Goal: Task Accomplishment & Management: Manage account settings

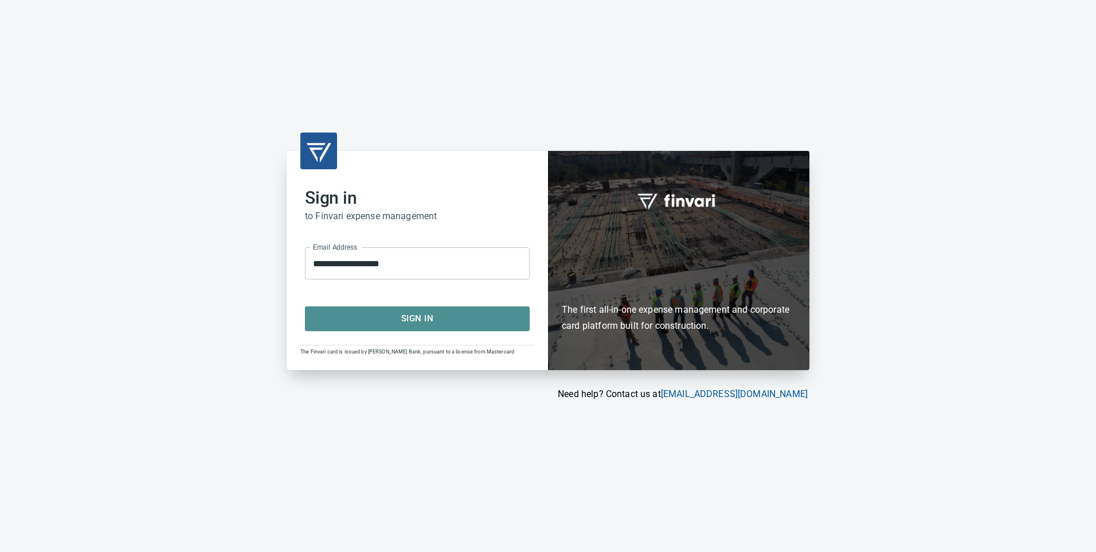
click at [423, 312] on span "Sign In" at bounding box center [418, 318] width 200 height 15
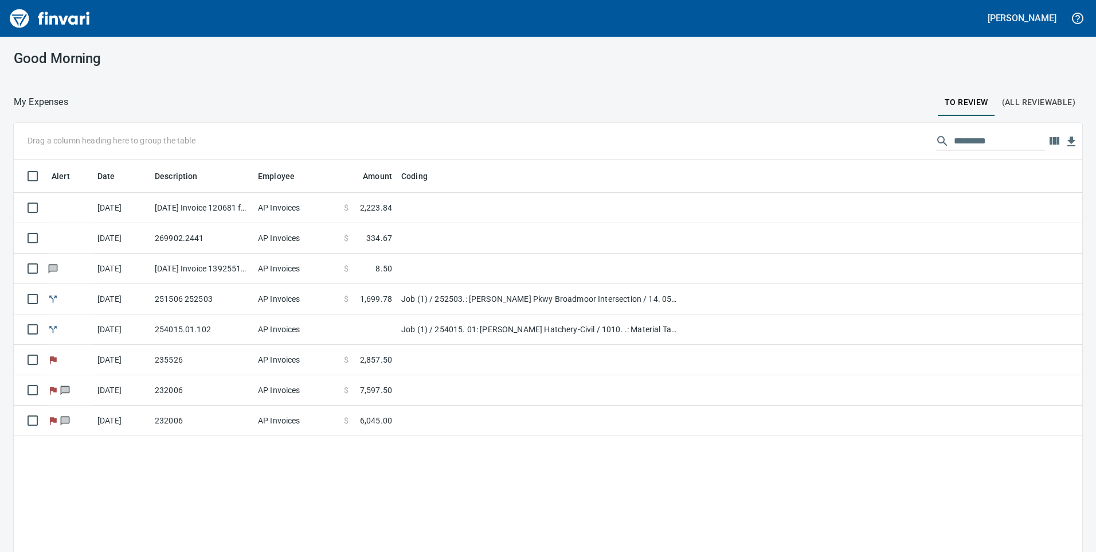
scroll to position [417, 1052]
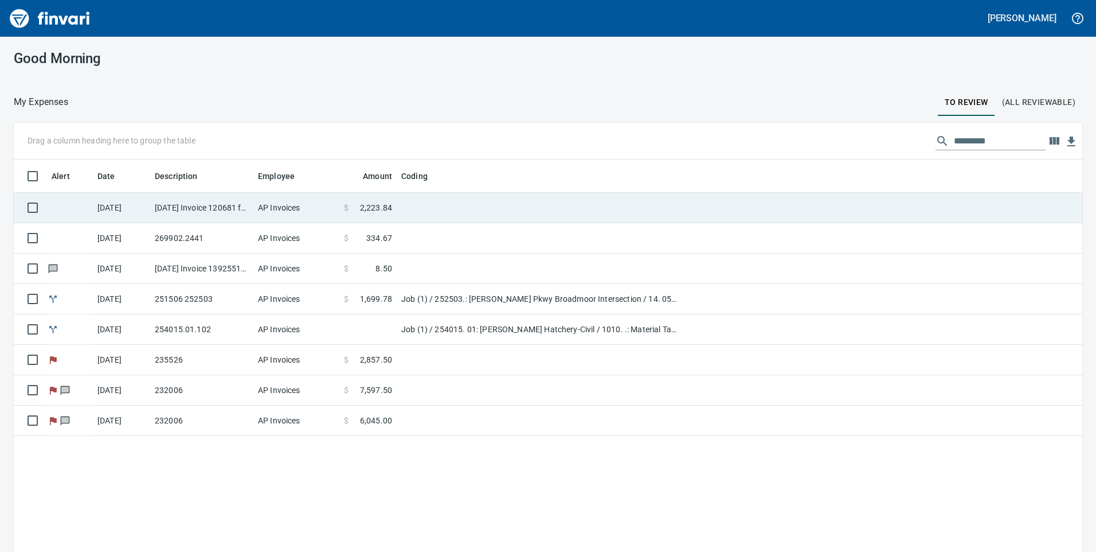
click at [300, 209] on td "AP Invoices" at bounding box center [296, 208] width 86 height 30
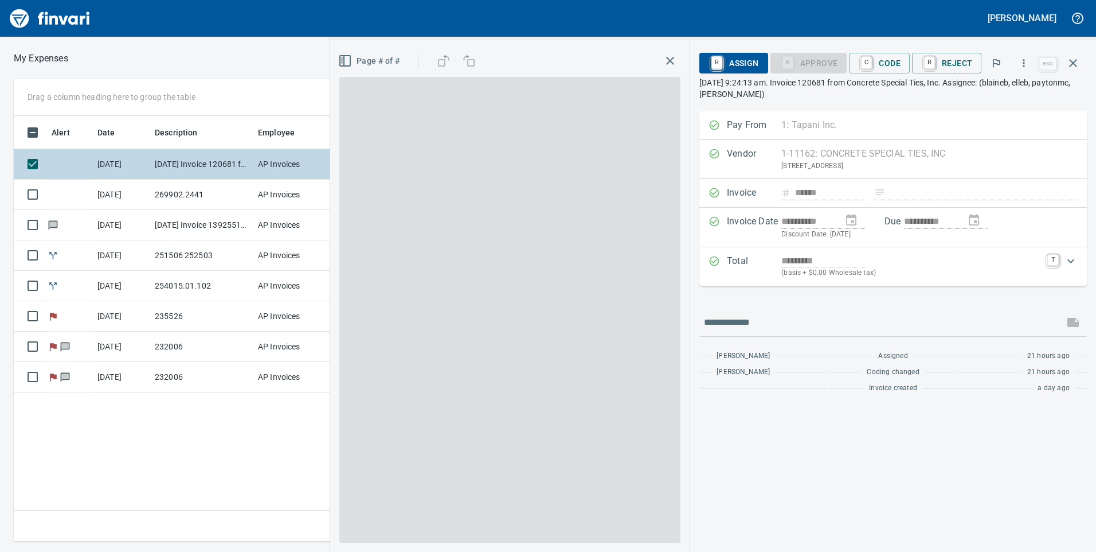
scroll to position [417, 773]
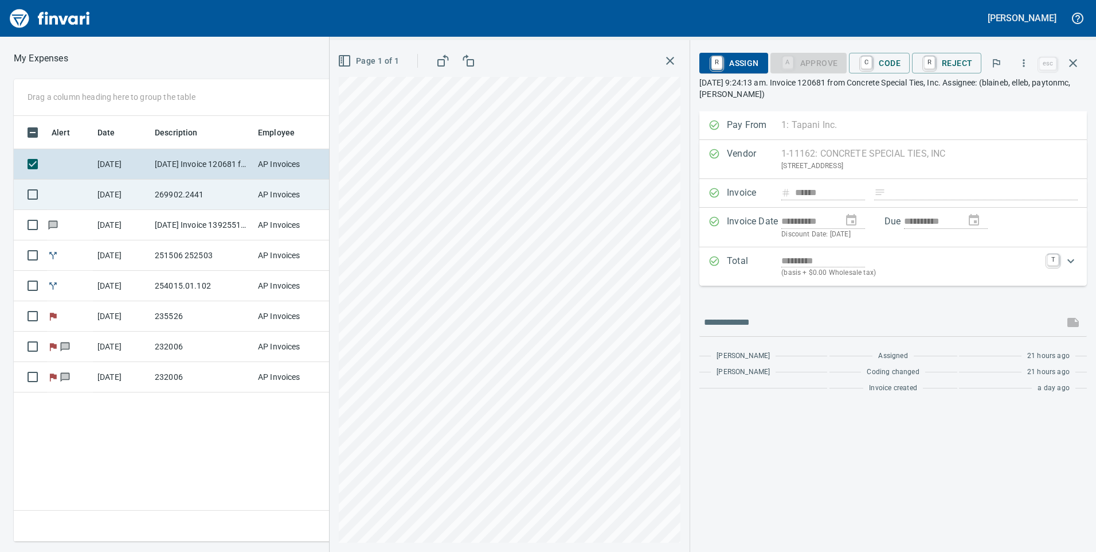
click at [268, 206] on td "AP Invoices" at bounding box center [296, 194] width 86 height 30
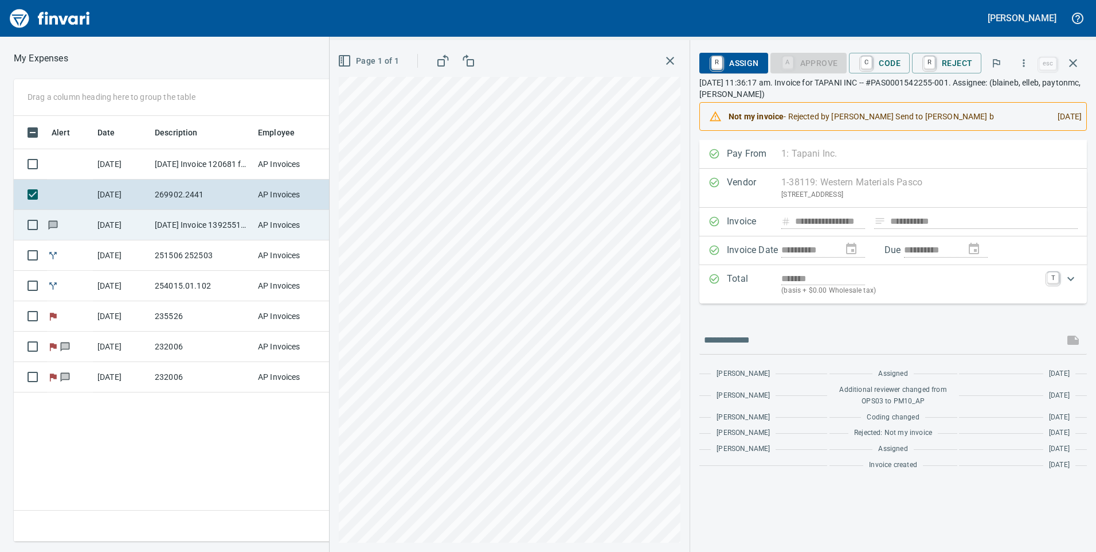
click at [269, 224] on td "AP Invoices" at bounding box center [296, 225] width 86 height 30
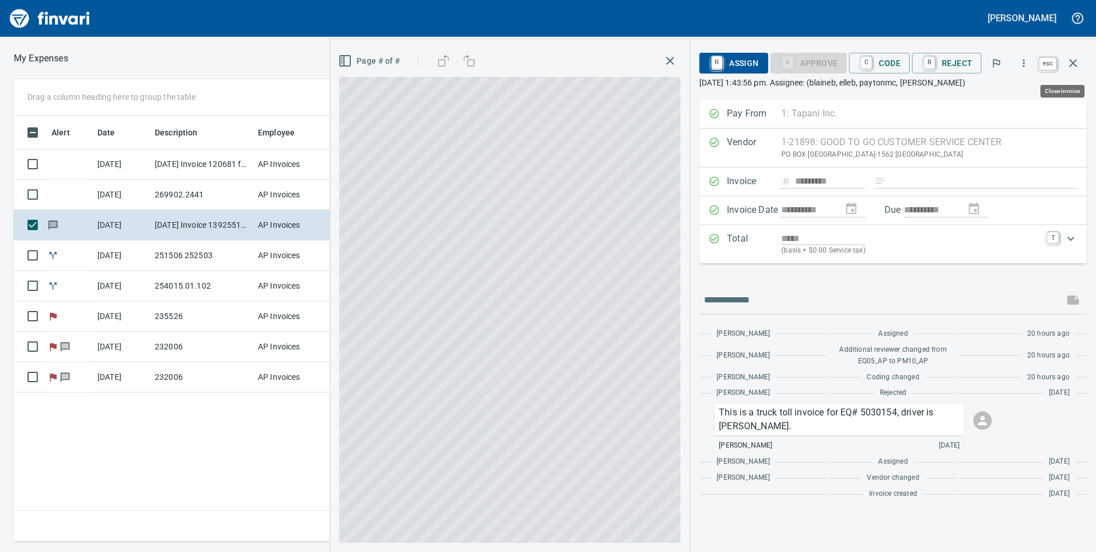
scroll to position [417, 773]
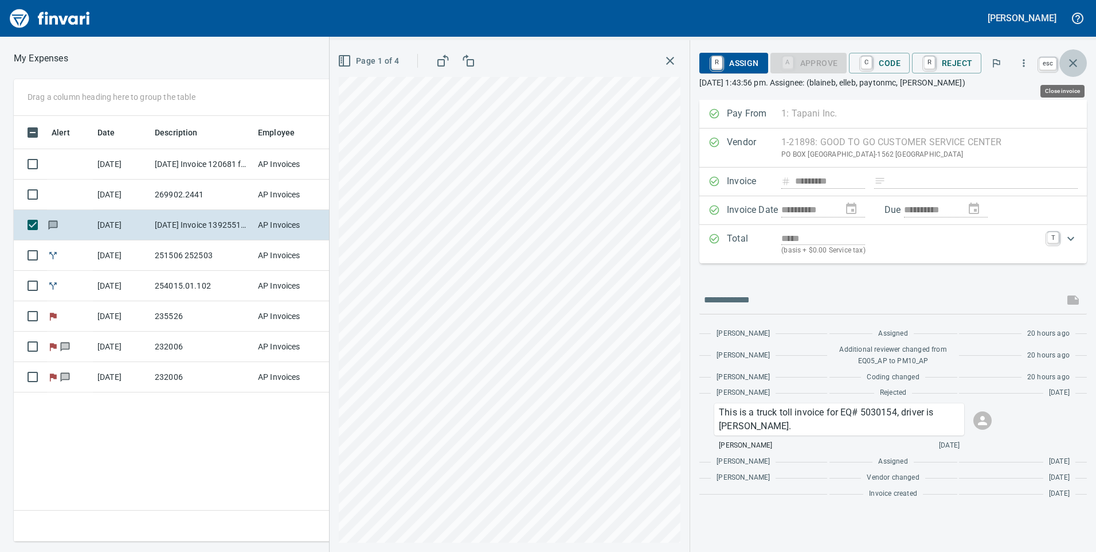
click at [1079, 64] on icon "button" at bounding box center [1073, 63] width 14 height 14
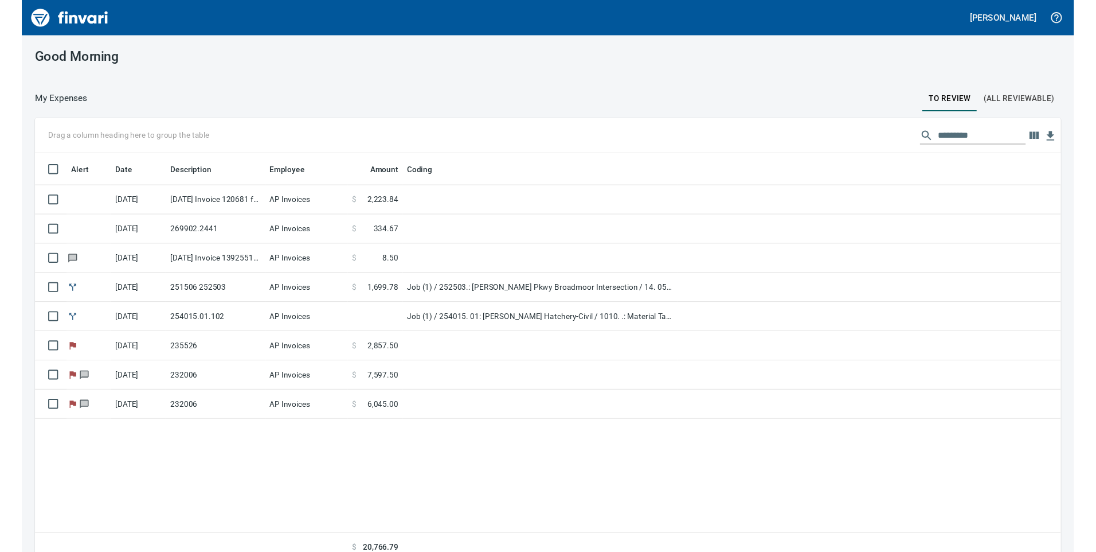
scroll to position [417, 1043]
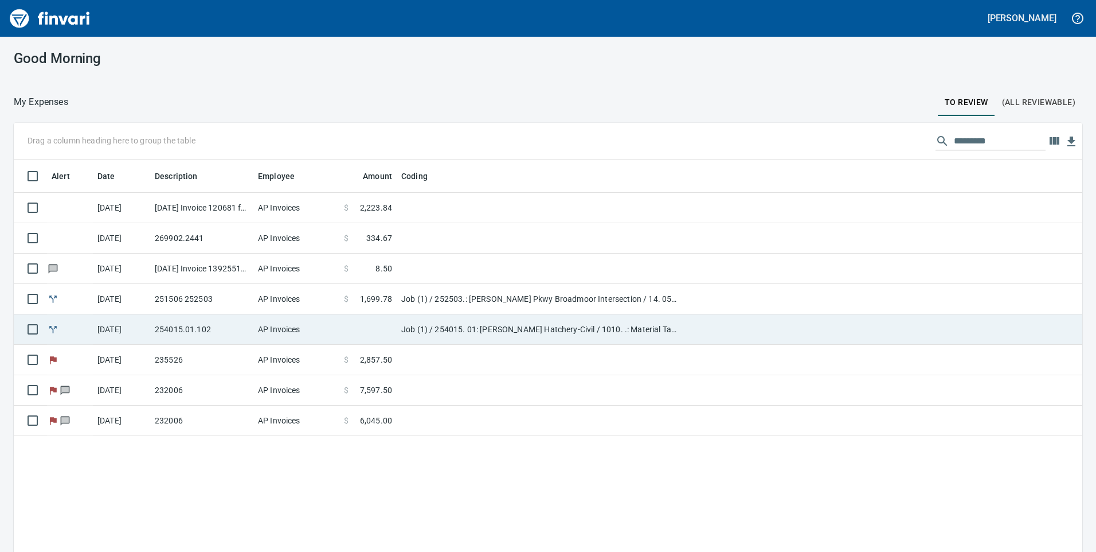
click at [241, 331] on td "254015.01.102" at bounding box center [201, 329] width 103 height 30
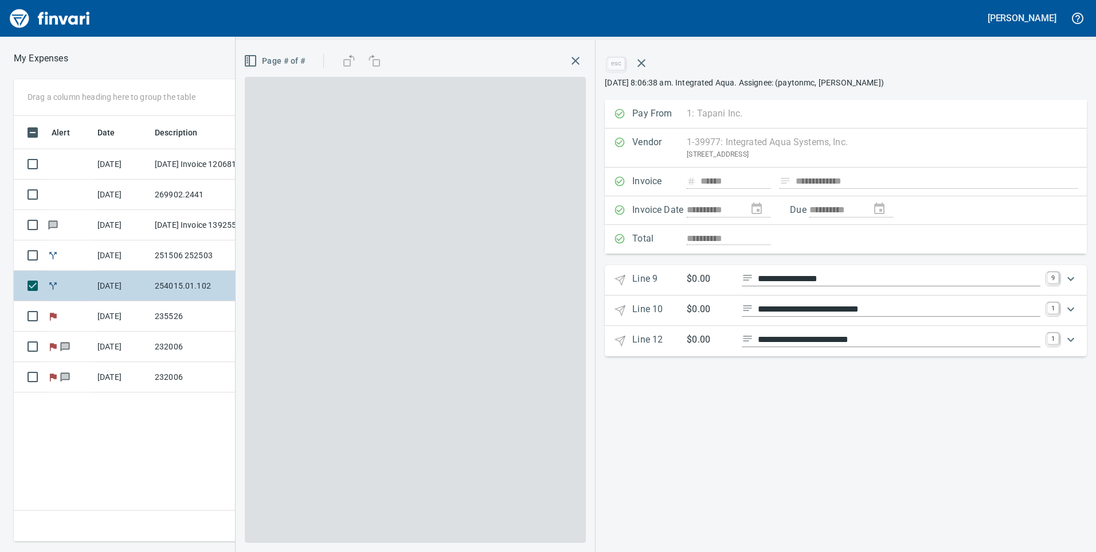
scroll to position [417, 773]
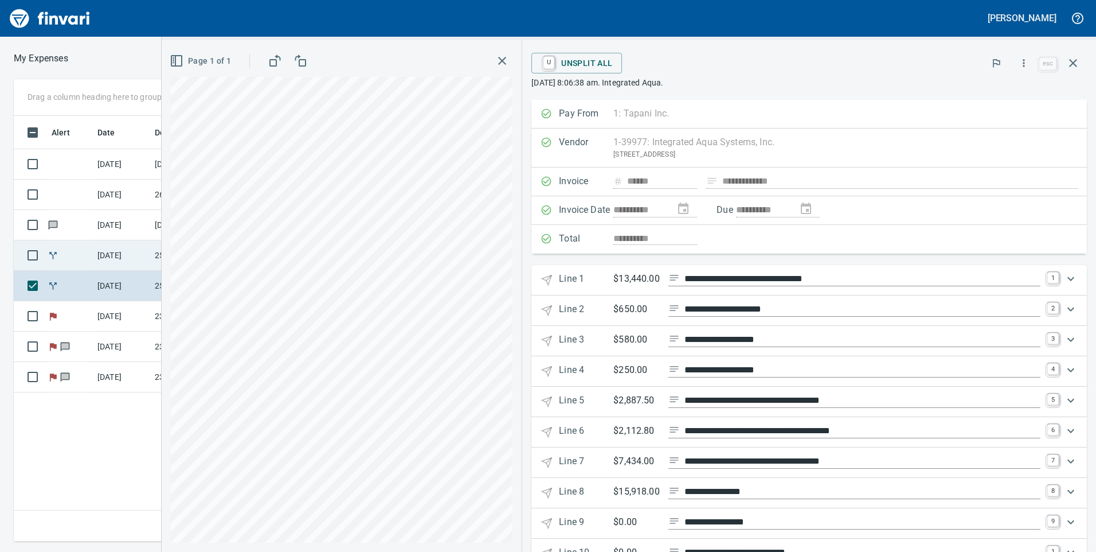
click at [95, 259] on td "9/16/2025" at bounding box center [121, 255] width 57 height 30
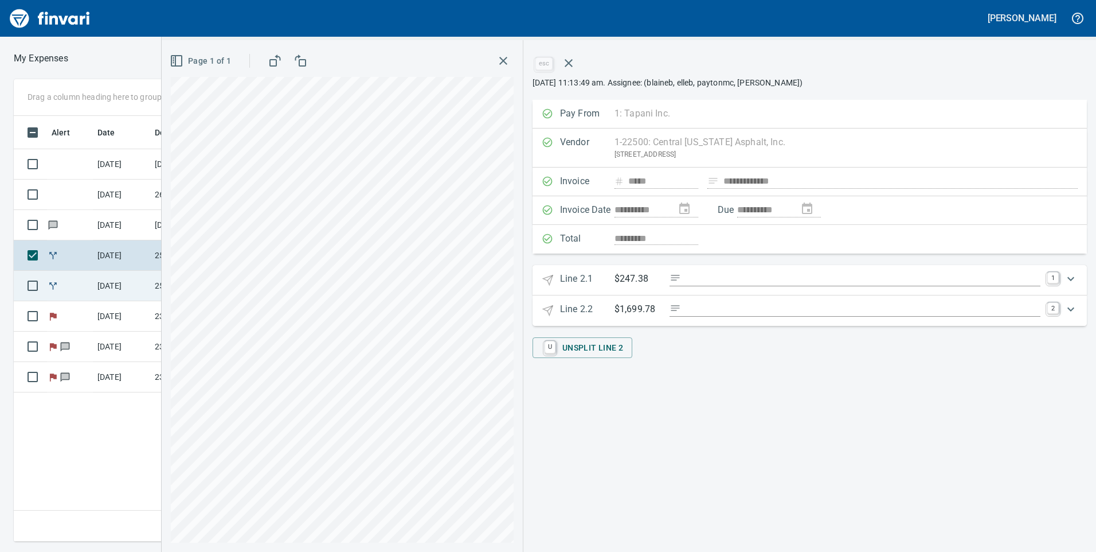
click at [122, 297] on td "9/16/2025" at bounding box center [121, 286] width 57 height 30
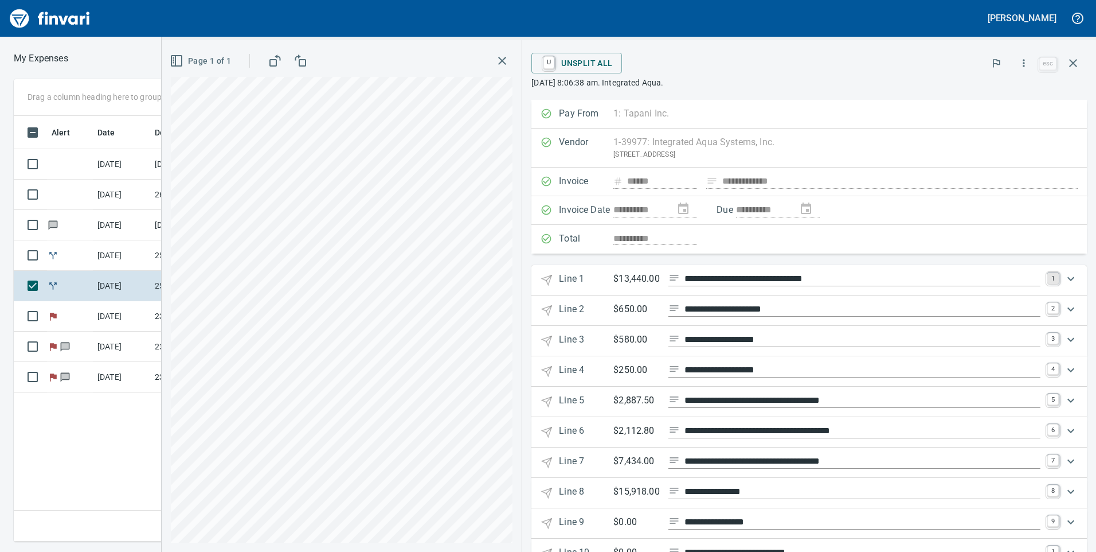
click at [1049, 272] on link "1" at bounding box center [1052, 277] width 11 height 11
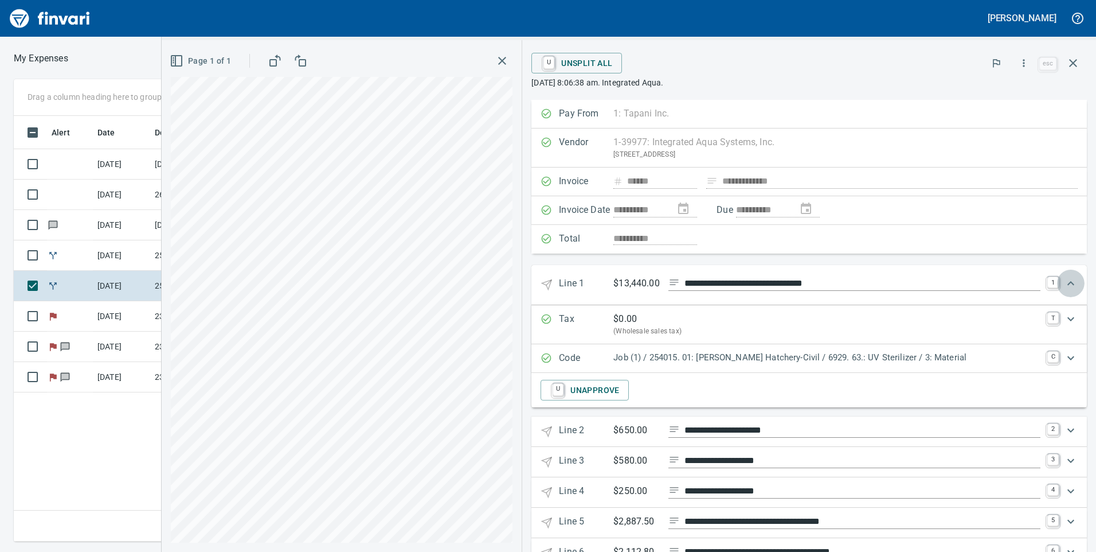
click at [1057, 276] on div "Expand" at bounding box center [1071, 283] width 28 height 28
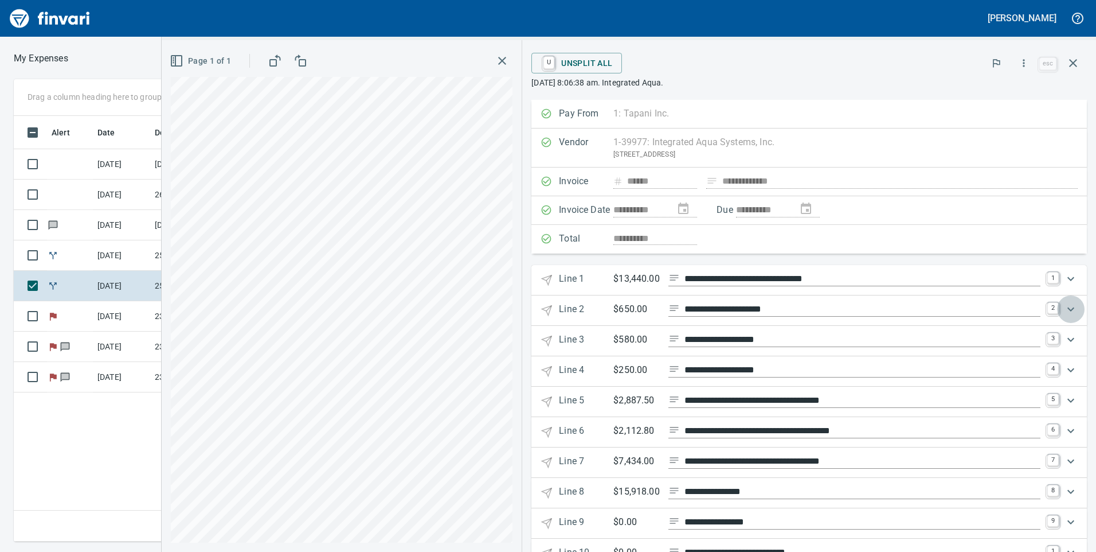
click at [1057, 304] on div "Expand" at bounding box center [1071, 309] width 28 height 28
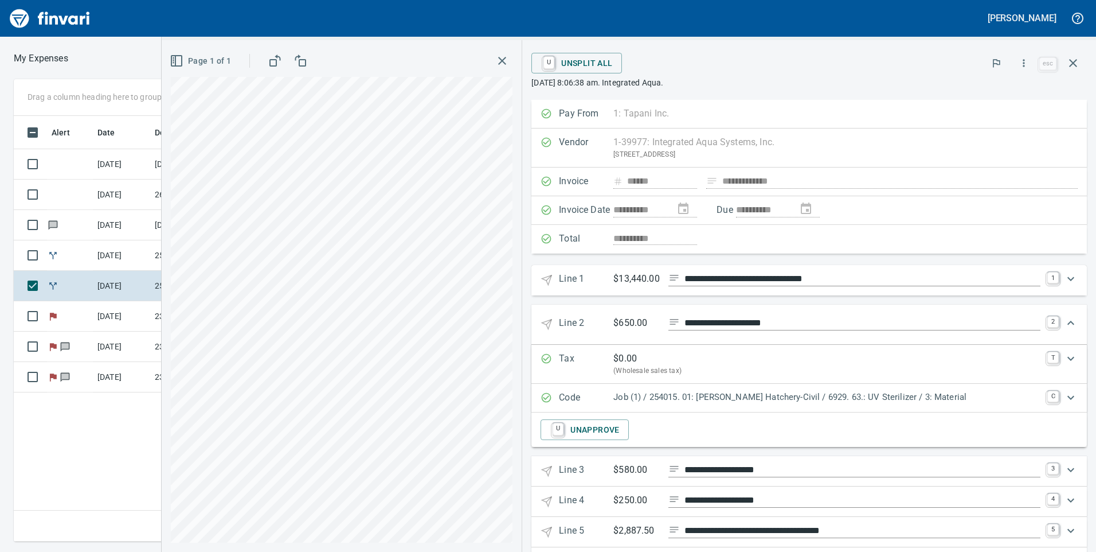
click at [1054, 304] on 2 "**********" at bounding box center [809, 324] width 556 height 40
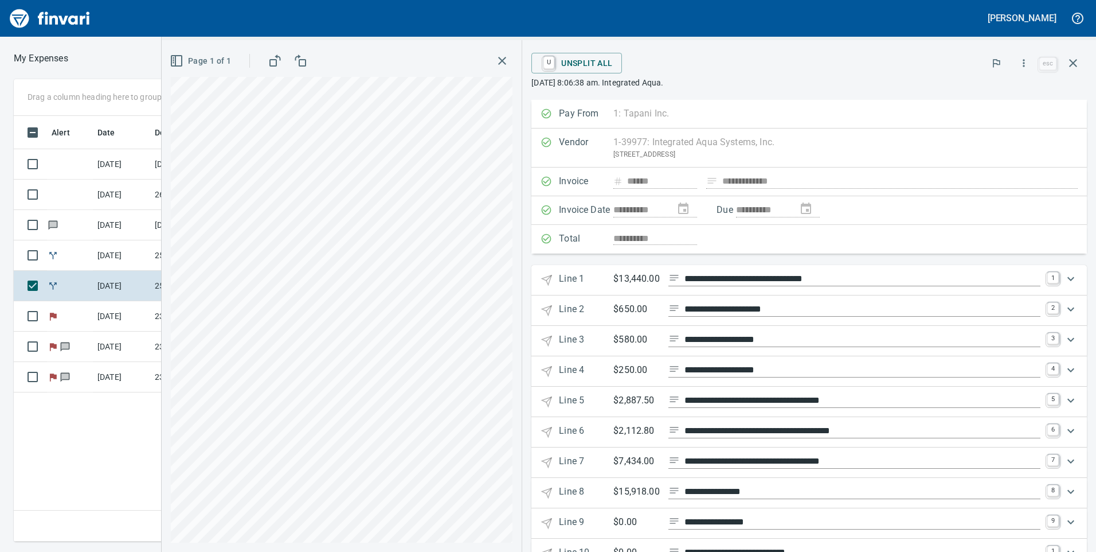
click at [1057, 341] on div "Expand" at bounding box center [1071, 340] width 28 height 28
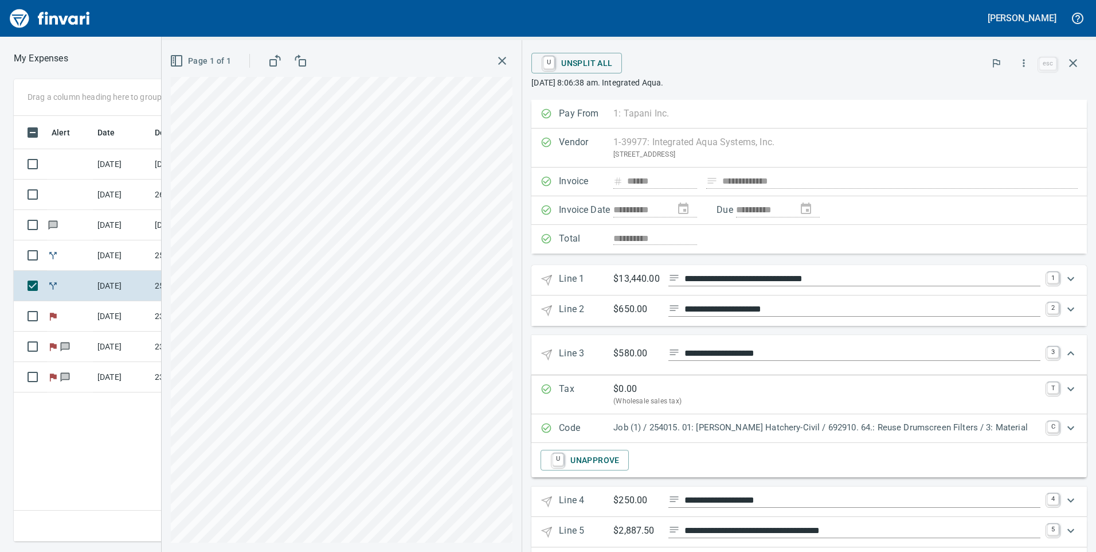
click at [1053, 341] on 3 "**********" at bounding box center [809, 355] width 556 height 40
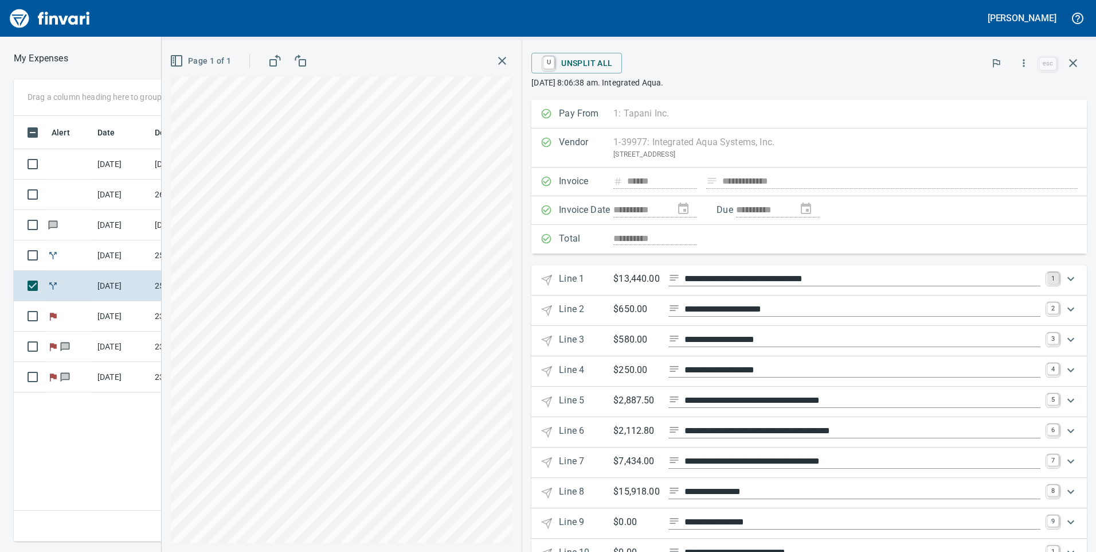
click at [1048, 277] on link "1" at bounding box center [1052, 277] width 11 height 11
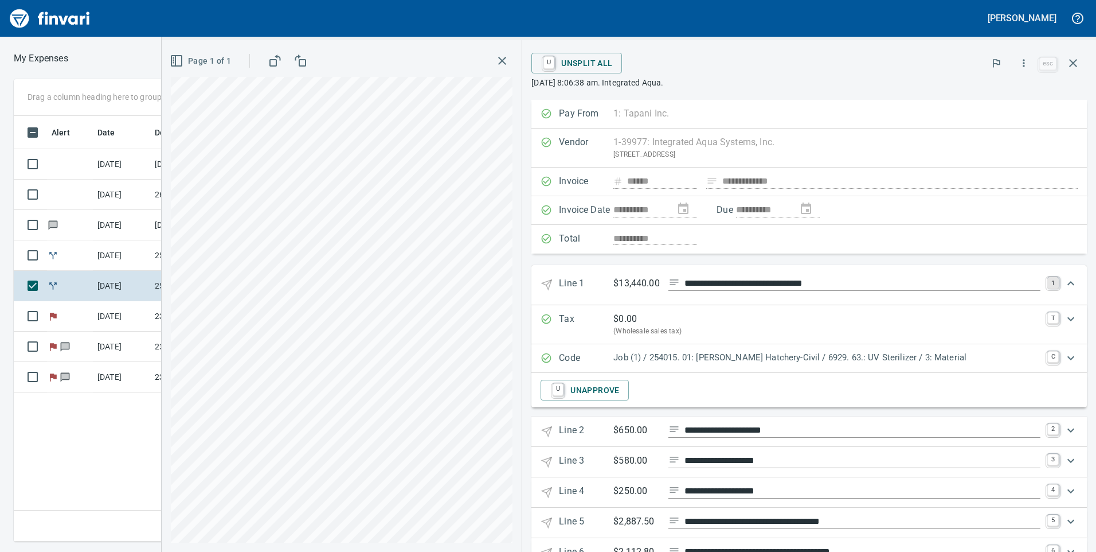
click at [1047, 279] on link "1" at bounding box center [1052, 282] width 11 height 11
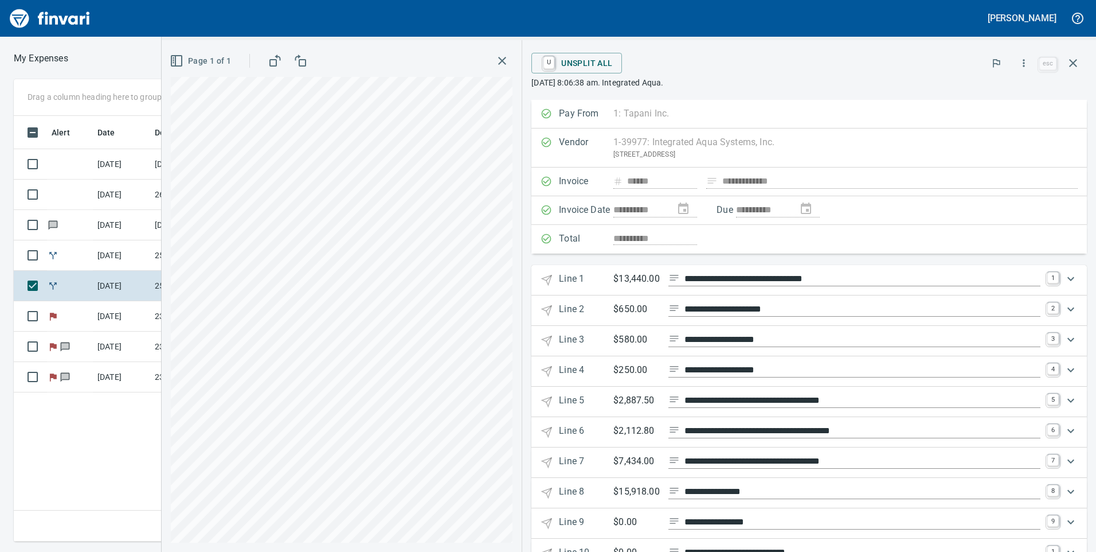
scroll to position [129, 0]
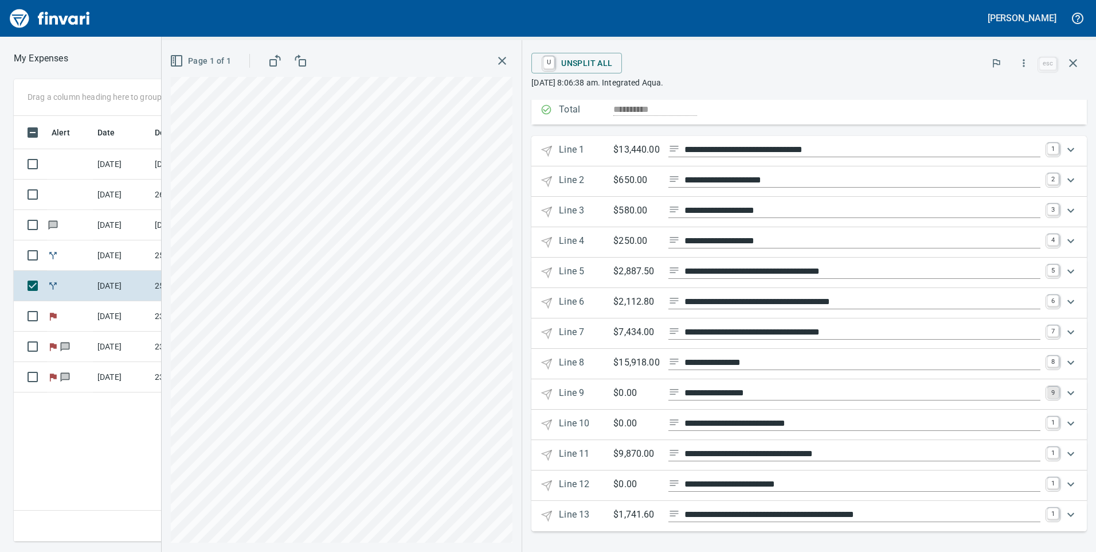
click at [1047, 396] on link "9" at bounding box center [1052, 391] width 11 height 11
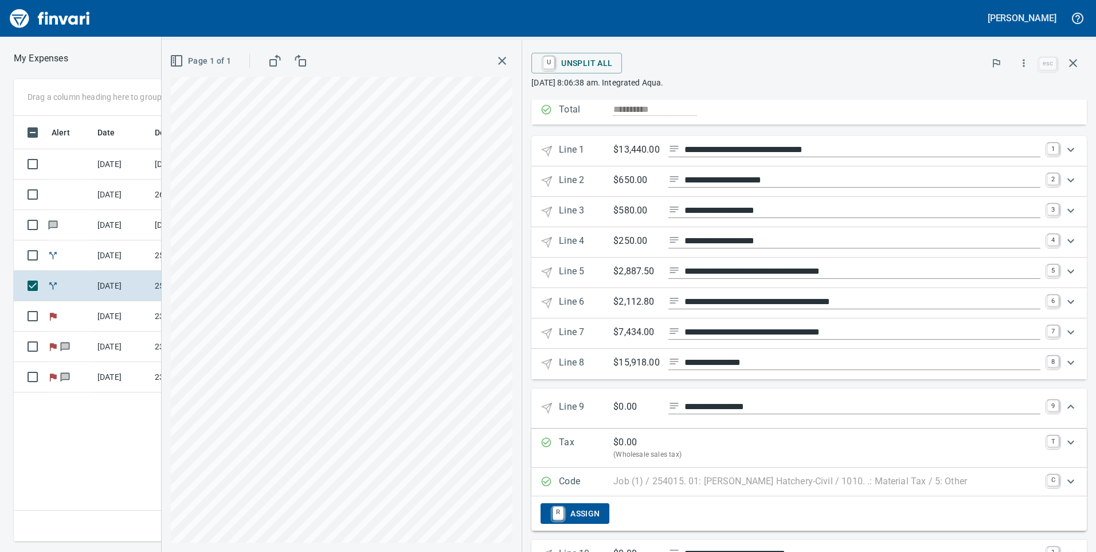
scroll to position [244, 0]
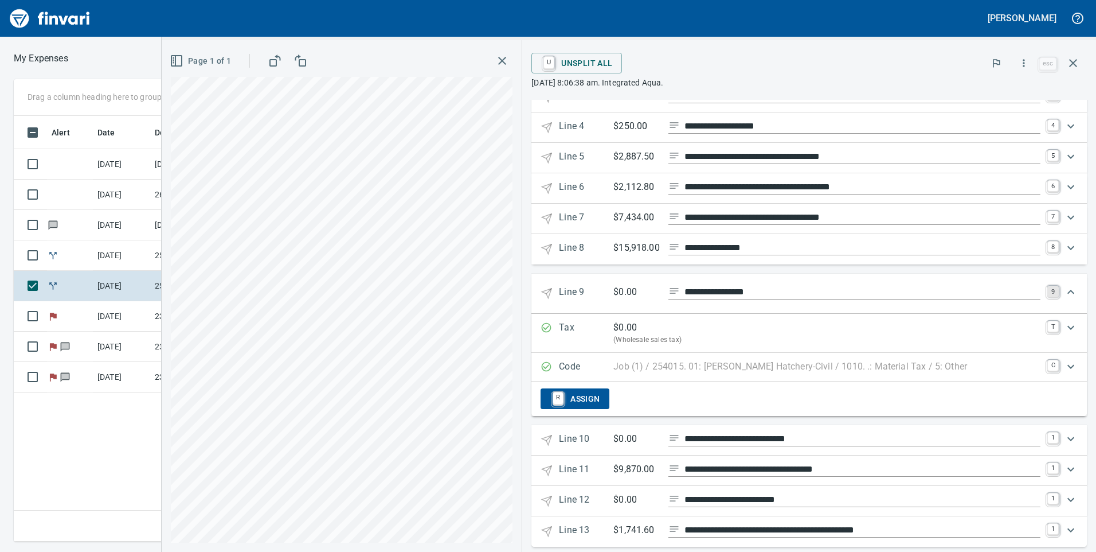
click at [1047, 294] on link "9" at bounding box center [1052, 291] width 11 height 11
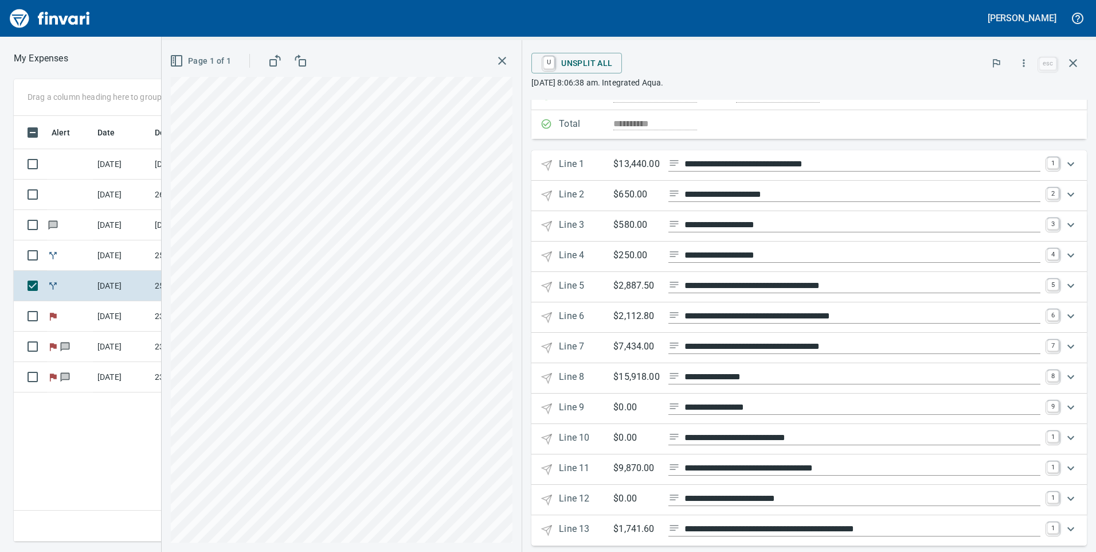
scroll to position [129, 0]
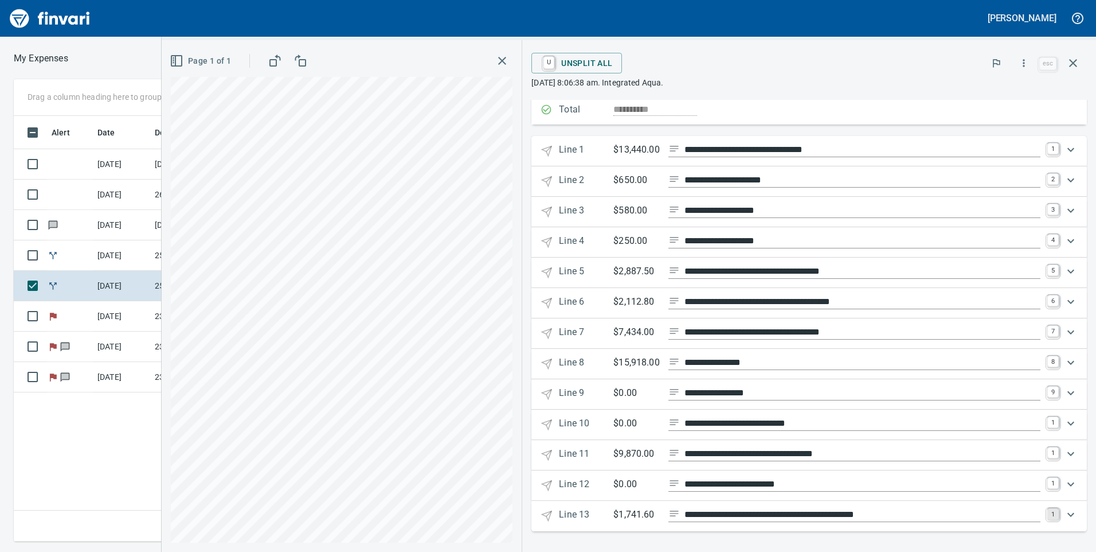
click at [1047, 513] on link "1" at bounding box center [1052, 513] width 11 height 11
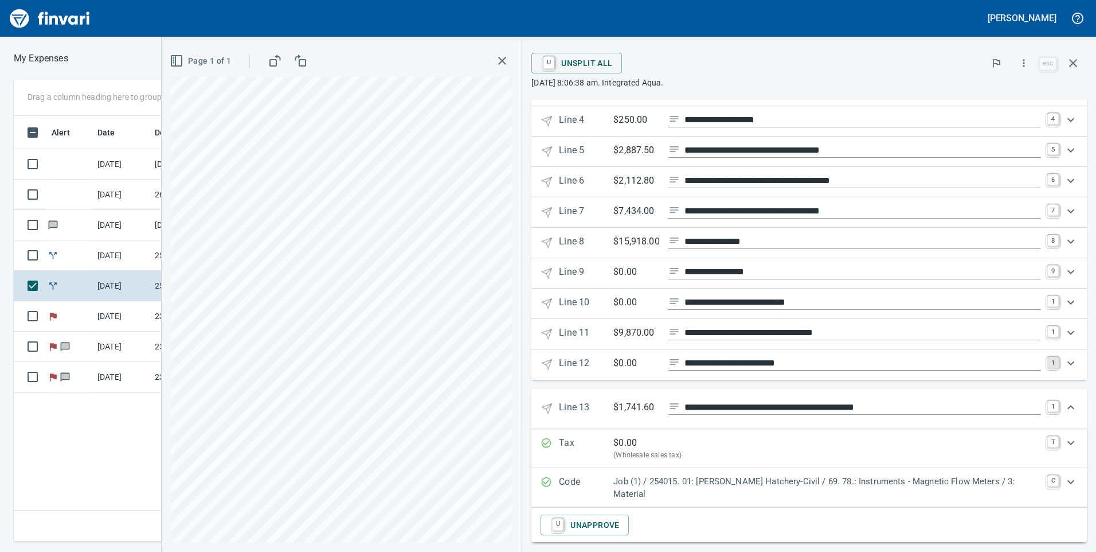
click at [1047, 368] on link "1" at bounding box center [1052, 362] width 11 height 11
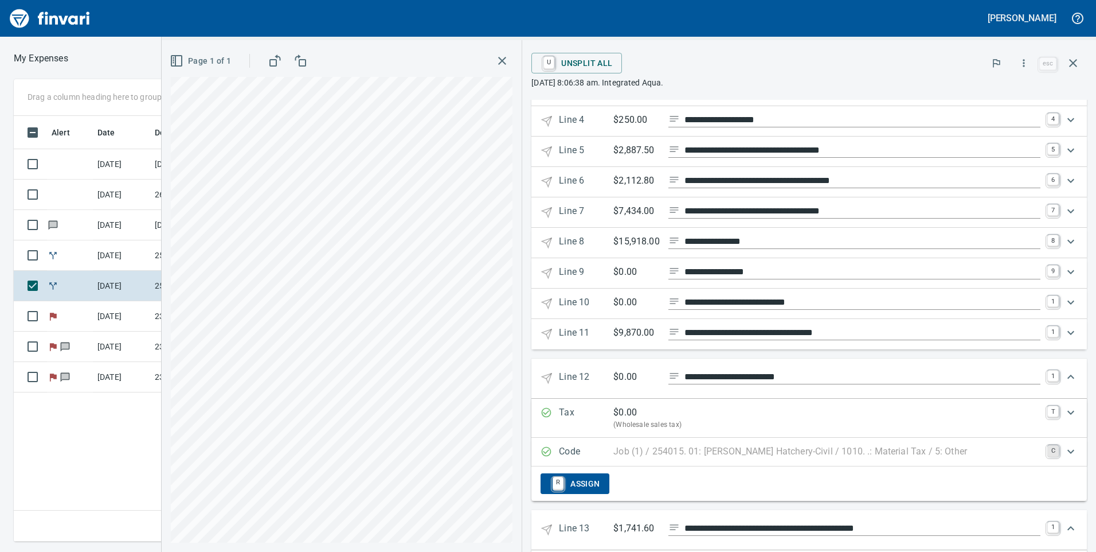
click at [1047, 448] on link "C" at bounding box center [1052, 450] width 11 height 11
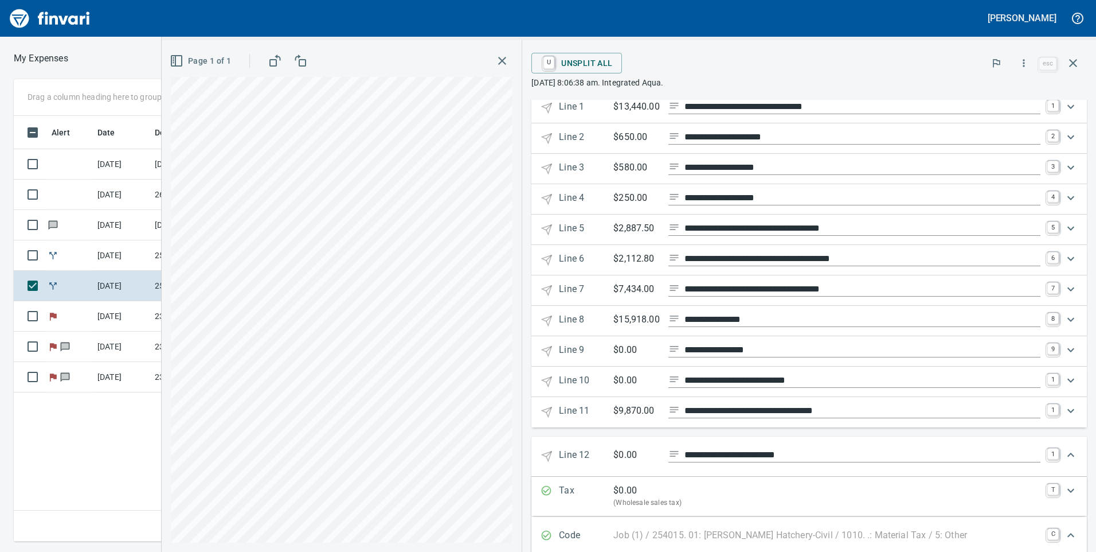
scroll to position [287, 0]
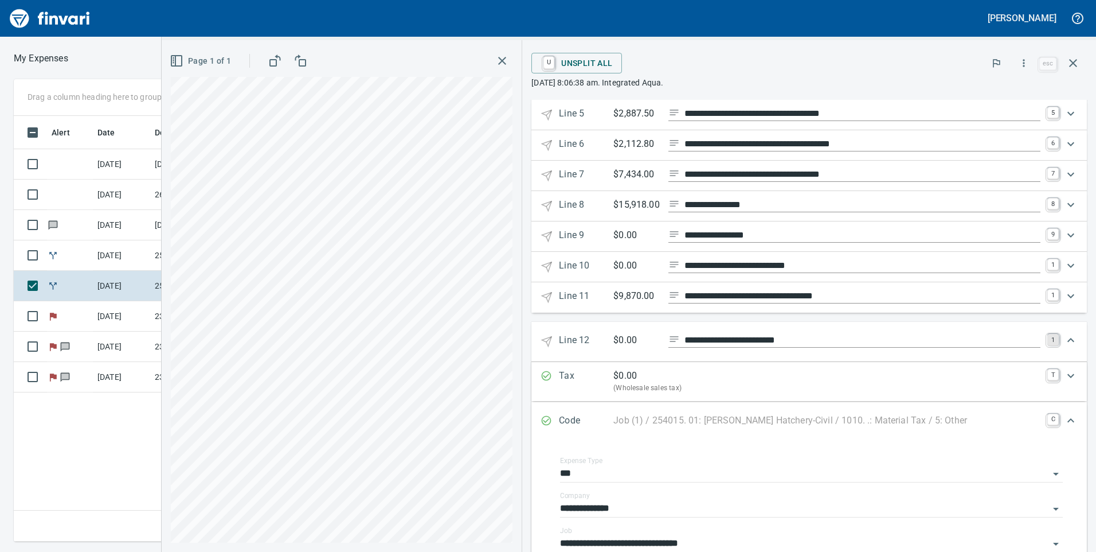
click at [1047, 339] on link "1" at bounding box center [1052, 339] width 11 height 11
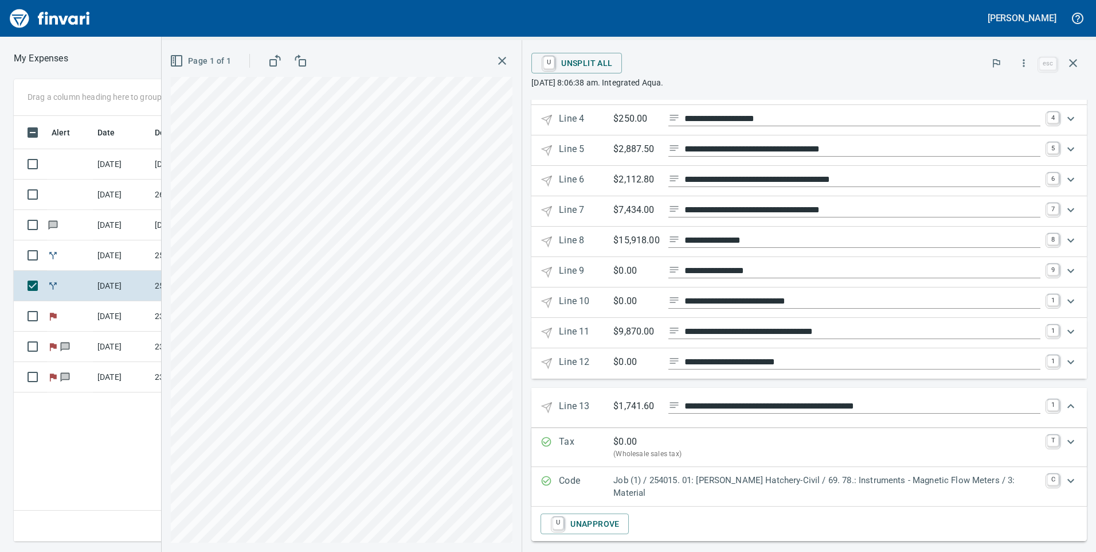
scroll to position [250, 0]
click at [1047, 406] on link "1" at bounding box center [1052, 406] width 11 height 11
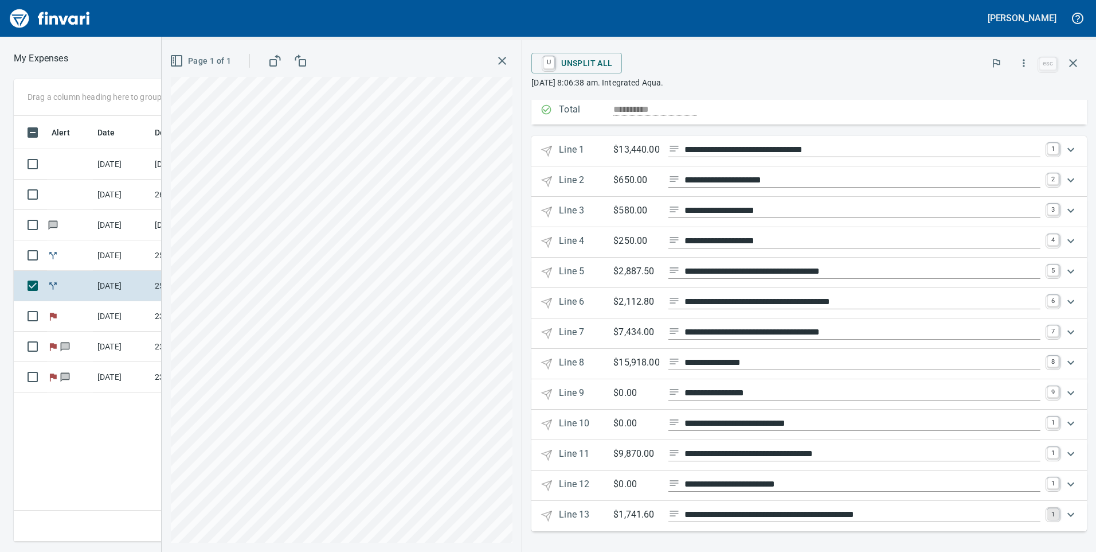
scroll to position [129, 0]
click at [1047, 392] on link "9" at bounding box center [1052, 391] width 11 height 11
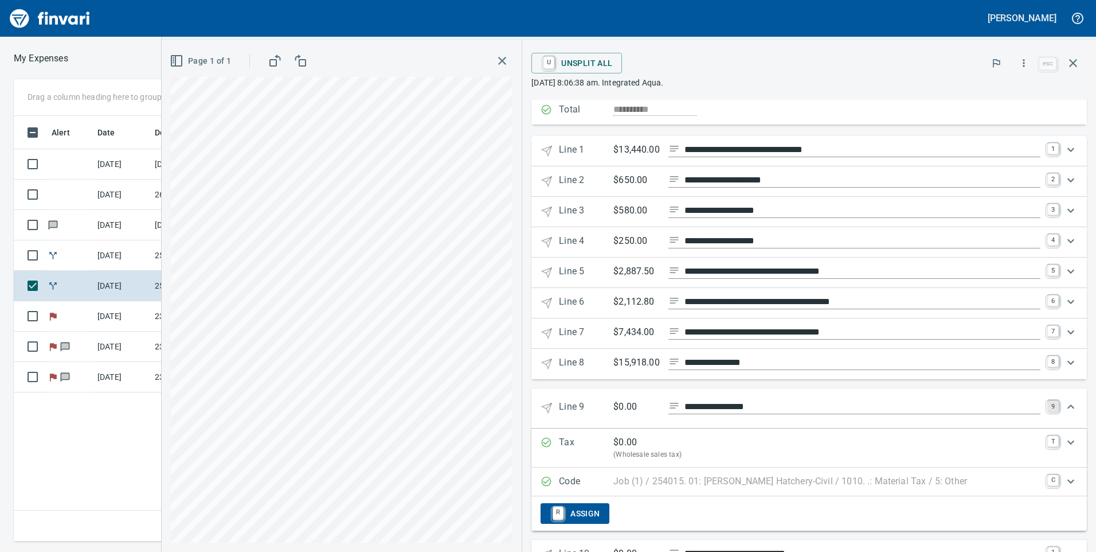
click at [1047, 405] on link "9" at bounding box center [1052, 405] width 11 height 11
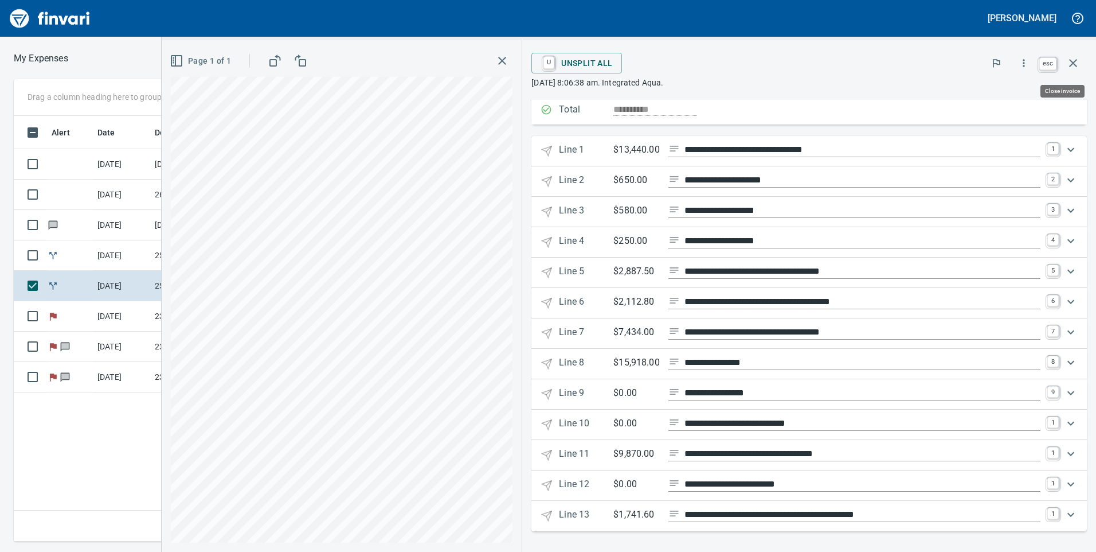
click at [1075, 66] on icon "button" at bounding box center [1073, 63] width 14 height 14
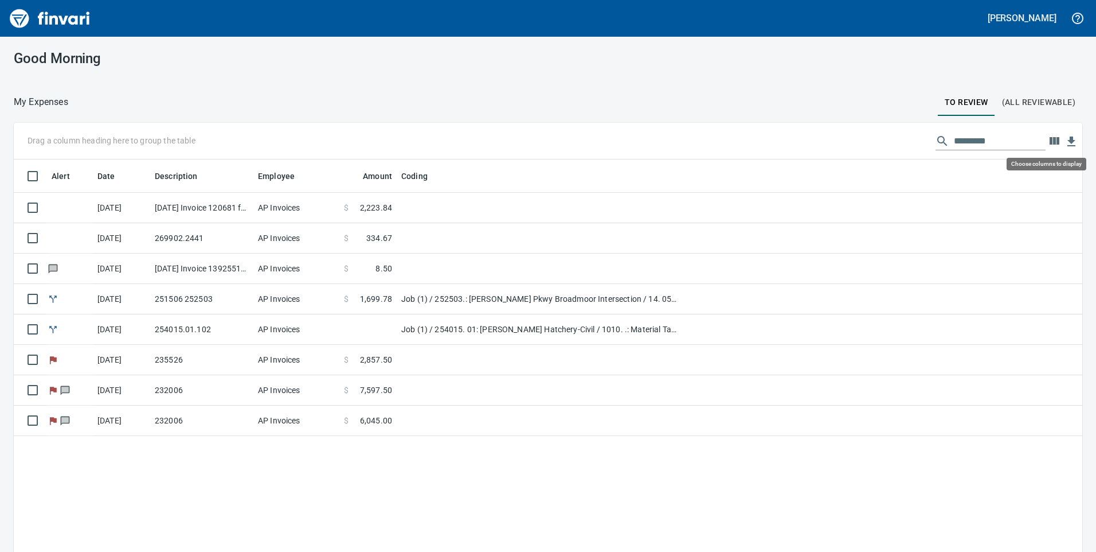
scroll to position [417, 1052]
click at [1050, 140] on icon "button" at bounding box center [1055, 140] width 10 height 7
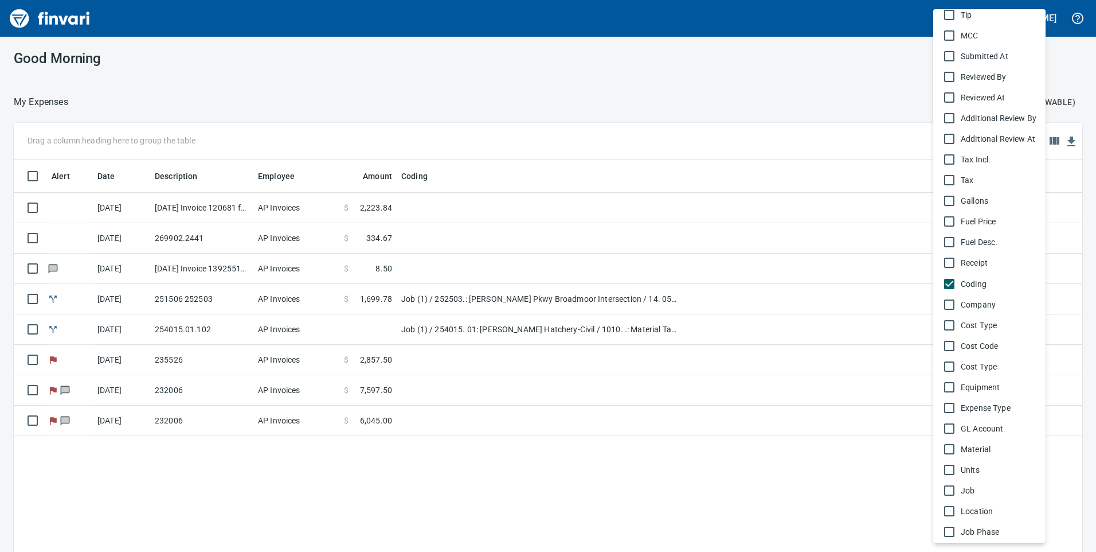
scroll to position [550, 0]
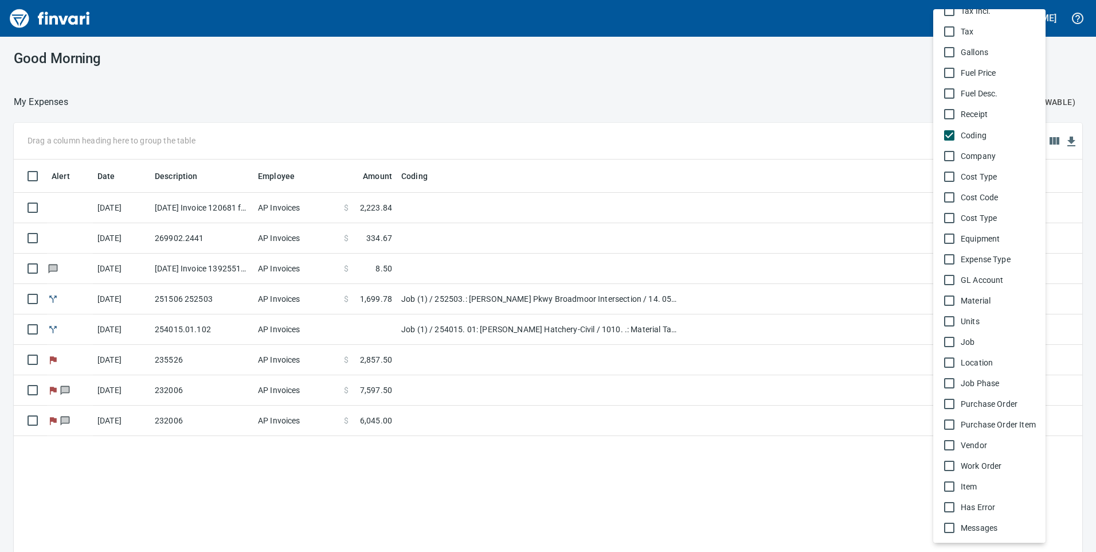
click at [975, 444] on span "Vendor" at bounding box center [999, 444] width 76 height 11
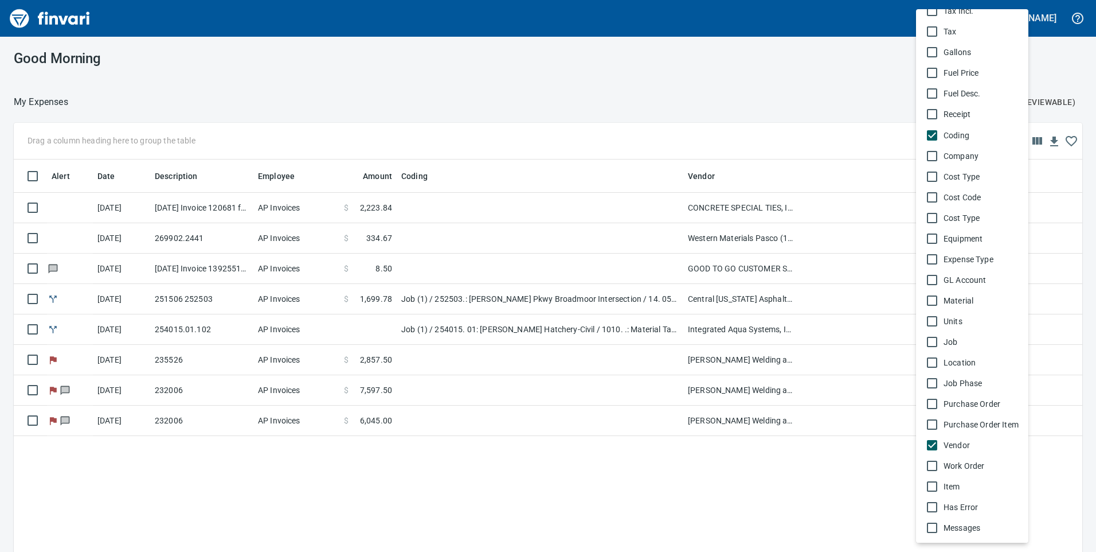
click at [552, 110] on div at bounding box center [548, 276] width 1096 height 552
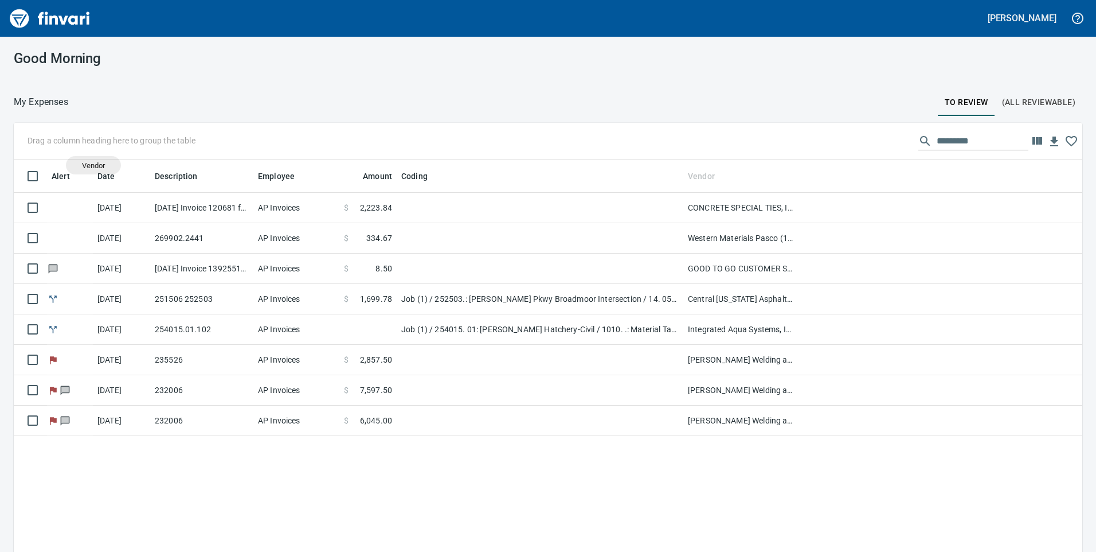
drag, startPoint x: 707, startPoint y: 181, endPoint x: 93, endPoint y: 165, distance: 613.7
click at [93, 165] on body "Payton McMeekan Good Morning My Expenses To Review (All Reviewable) Drag a colu…" at bounding box center [548, 276] width 1096 height 552
drag, startPoint x: 701, startPoint y: 174, endPoint x: 172, endPoint y: 178, distance: 529.2
click at [172, 178] on body "Payton McMeekan Good Morning My Expenses To Review (All Reviewable) Drag a colu…" at bounding box center [548, 276] width 1096 height 552
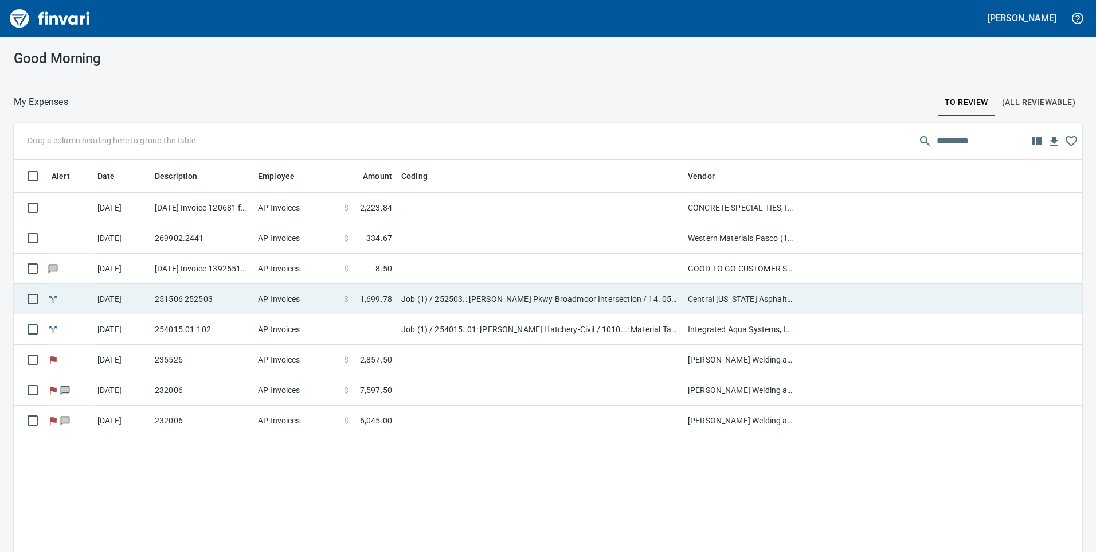
click at [729, 297] on td "Central Washington Asphalt, Inc. (1-22500)" at bounding box center [740, 299] width 115 height 30
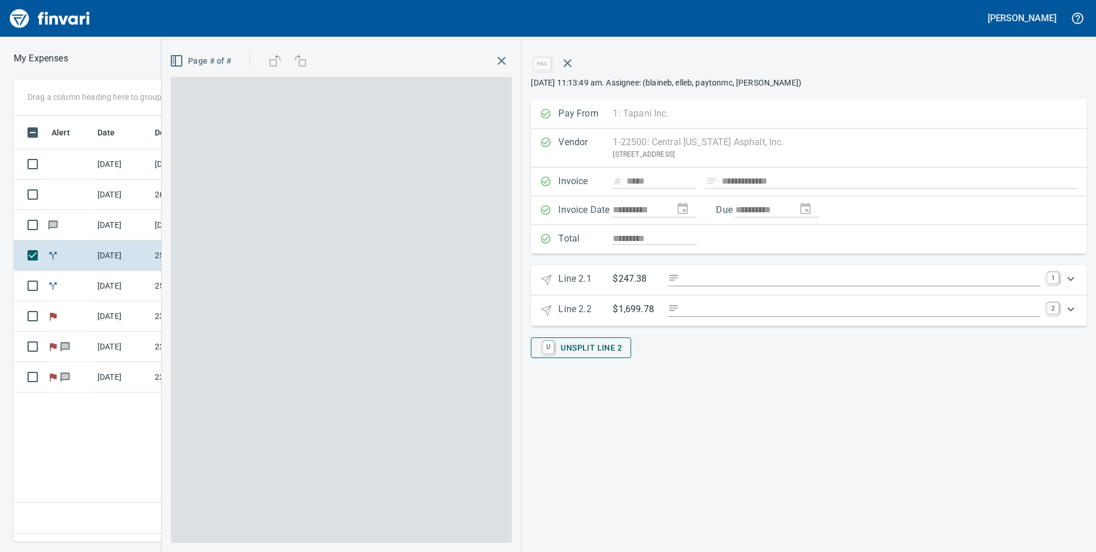
scroll to position [408, 765]
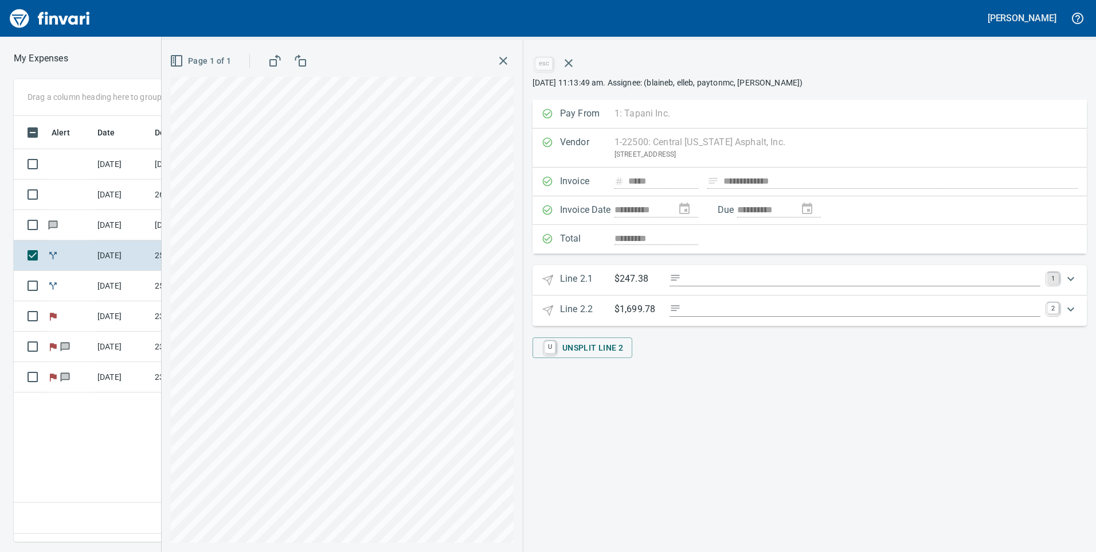
click at [1053, 284] on link "1" at bounding box center [1052, 277] width 11 height 11
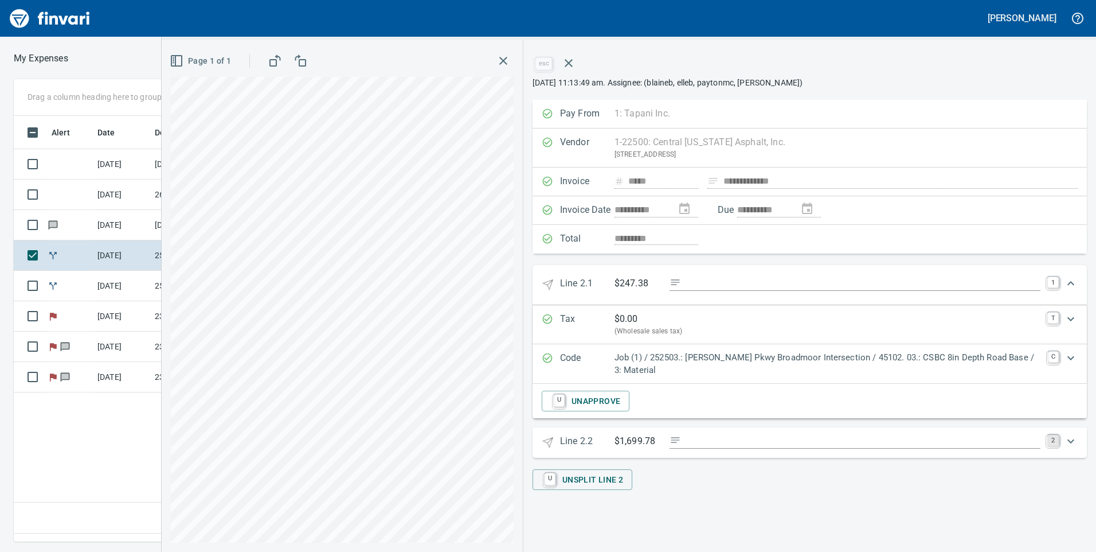
click at [1056, 444] on link "2" at bounding box center [1052, 440] width 11 height 11
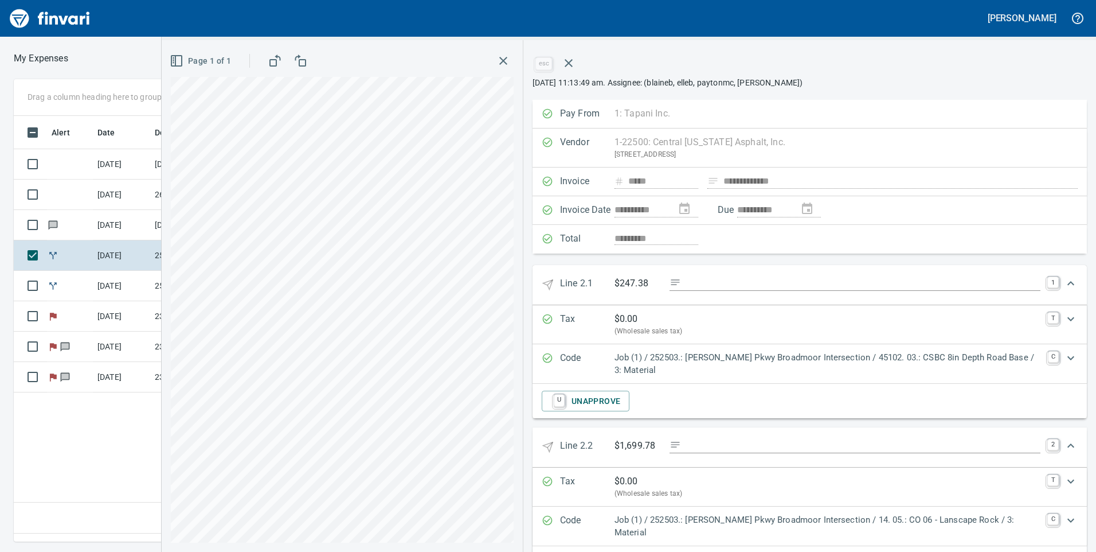
scroll to position [64, 0]
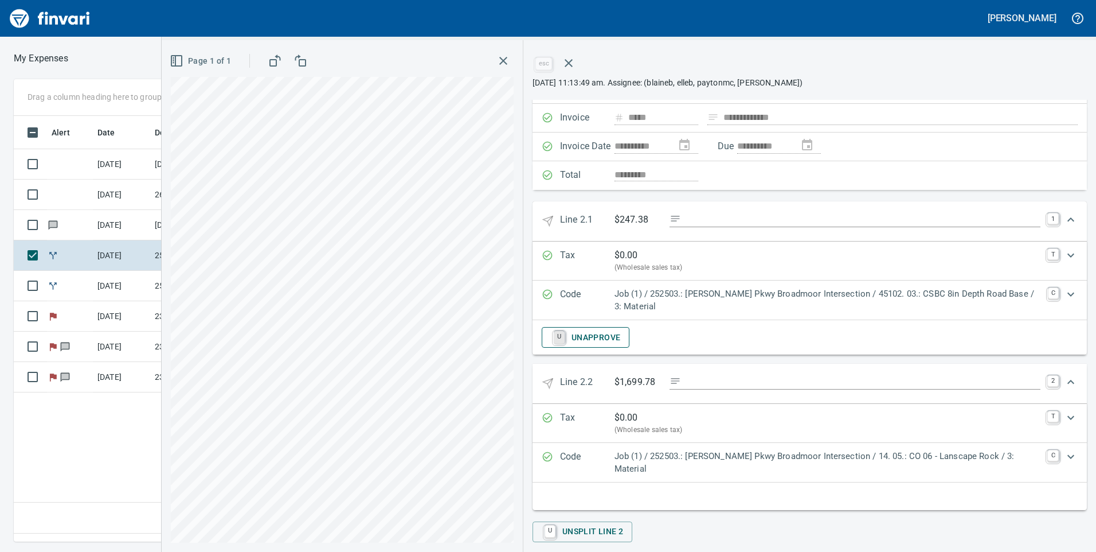
click at [557, 337] on link "U" at bounding box center [559, 337] width 11 height 13
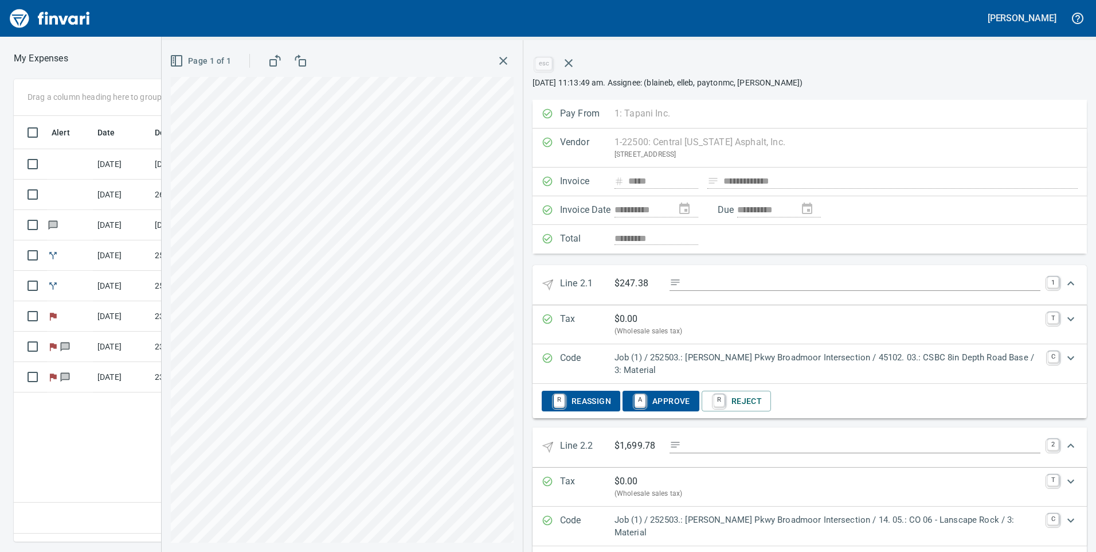
scroll to position [71, 0]
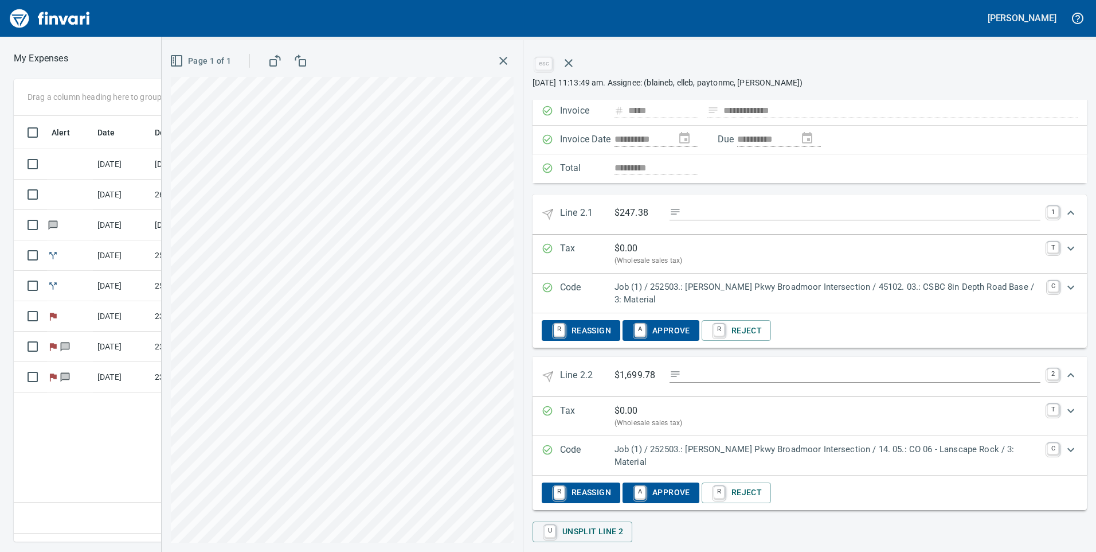
click at [724, 189] on div "**********" at bounding box center [810, 285] width 554 height 513
click at [613, 522] on span "U Unsplit Line 2" at bounding box center [583, 531] width 82 height 19
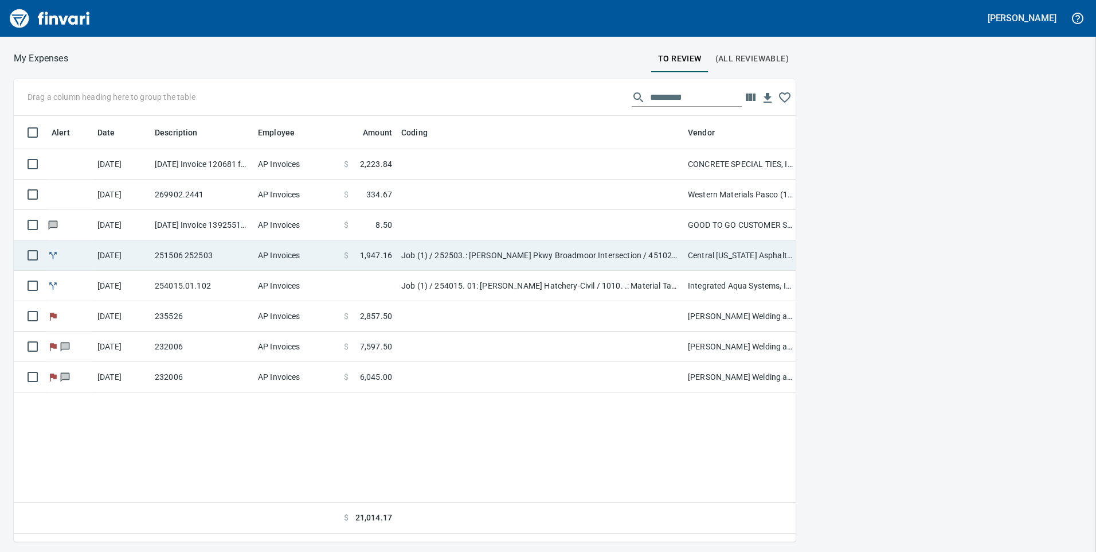
click at [660, 259] on td "Job (1) / 252503.: Sandifur Pkwy Broadmoor Intersection / 45102. 03.: CSBC 8in …" at bounding box center [540, 255] width 287 height 30
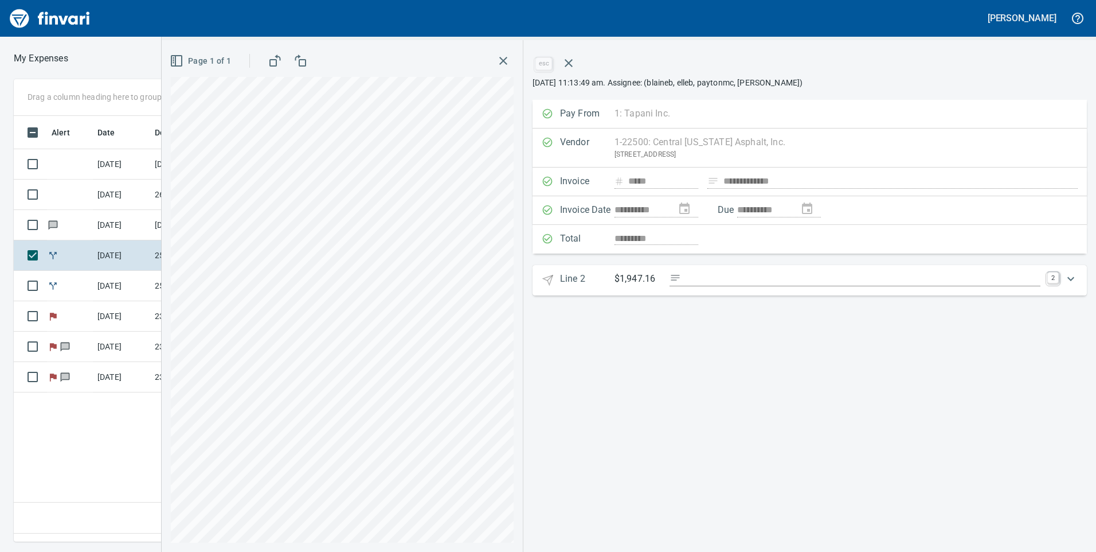
click at [1059, 276] on div "Expand" at bounding box center [1071, 279] width 28 height 28
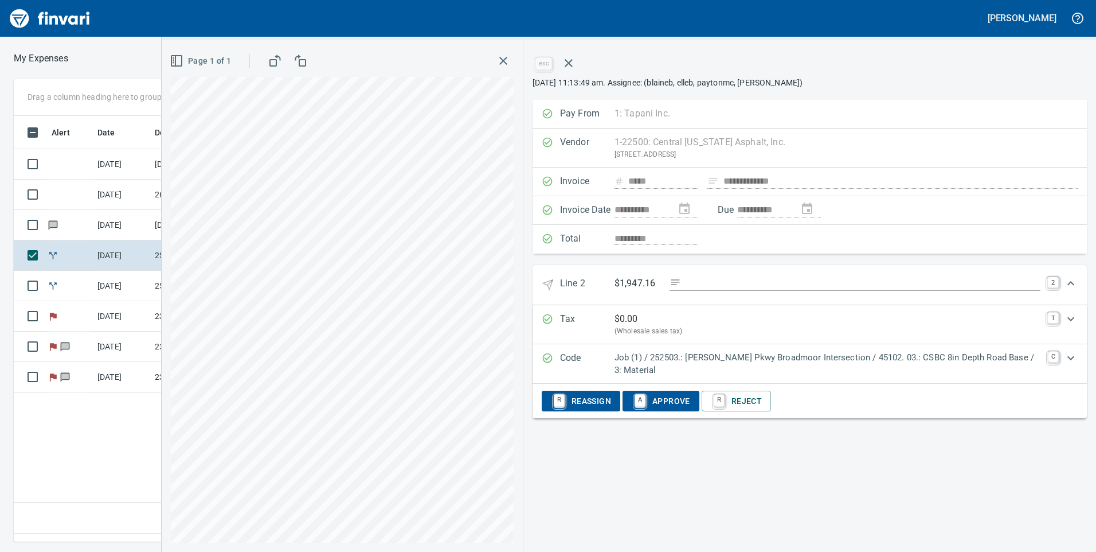
click at [671, 72] on div "esc" at bounding box center [810, 63] width 554 height 28
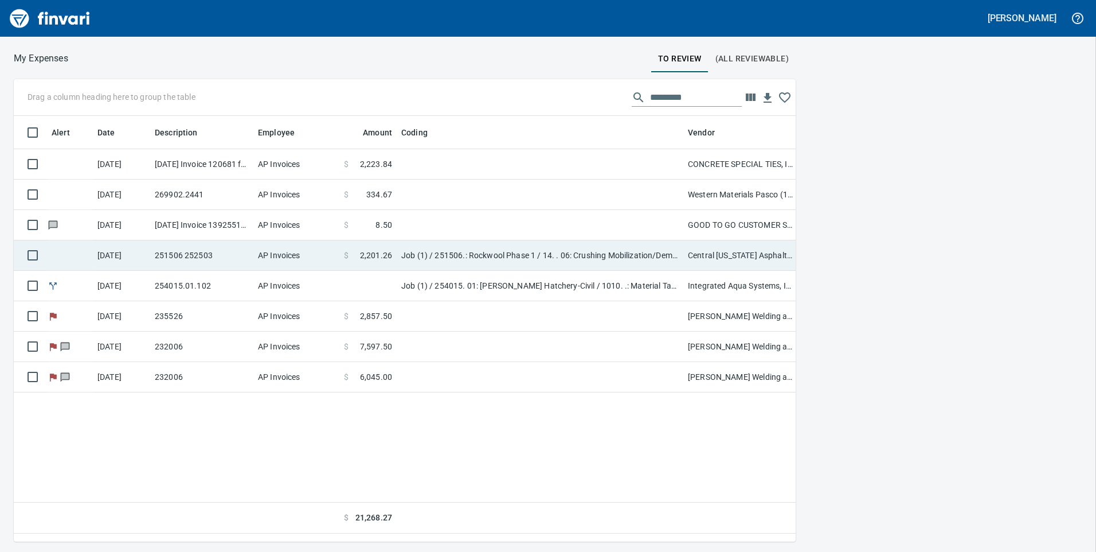
click at [609, 254] on td "Job (1) / 251506.: Rockwool Phase 1 / 14. . 06: Crushing Mobilization/Demobiliz…" at bounding box center [540, 255] width 287 height 30
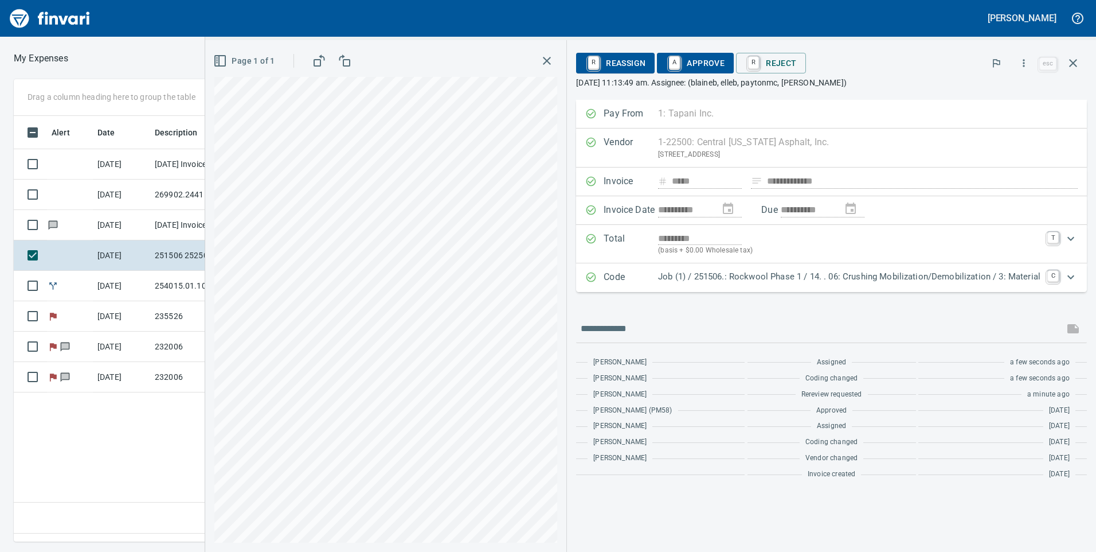
click at [850, 278] on p "Job (1) / 251506.: Rockwool Phase 1 / 14. . 06: Crushing Mobilization/Demobiliz…" at bounding box center [849, 276] width 382 height 13
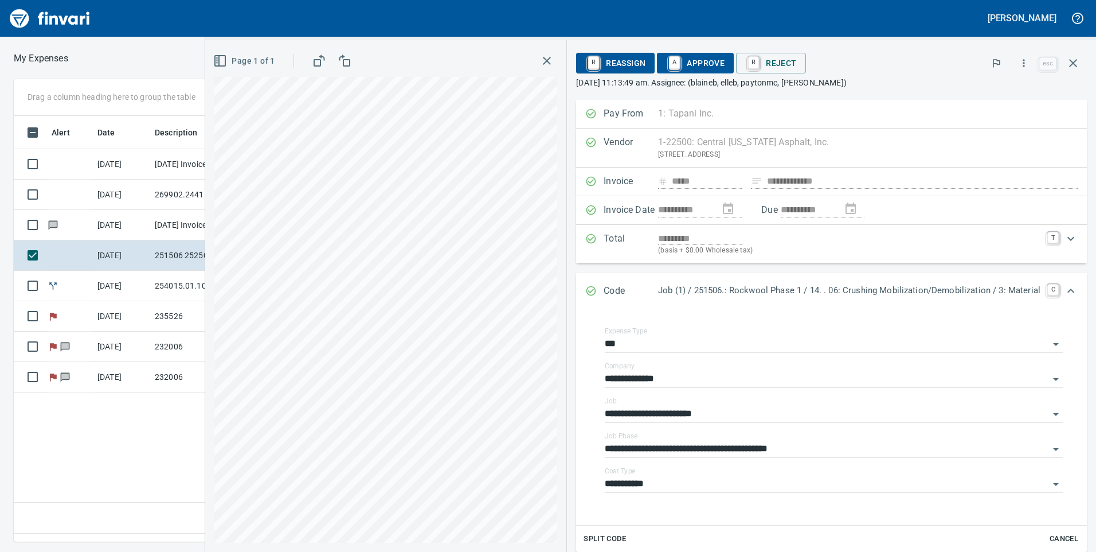
click at [1053, 537] on span "Cancel" at bounding box center [1064, 538] width 31 height 13
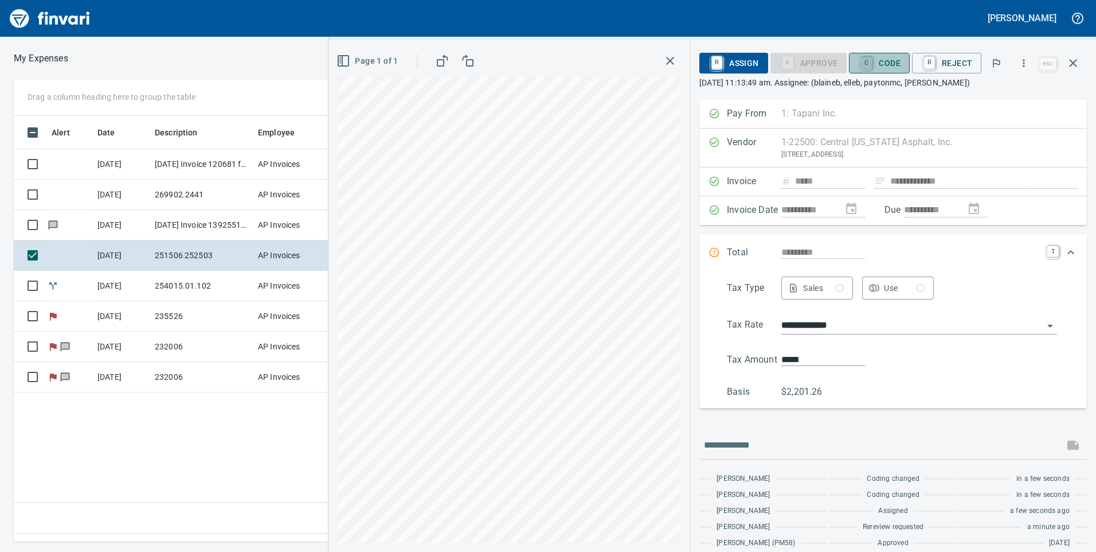
click at [872, 60] on link "C" at bounding box center [866, 63] width 11 height 13
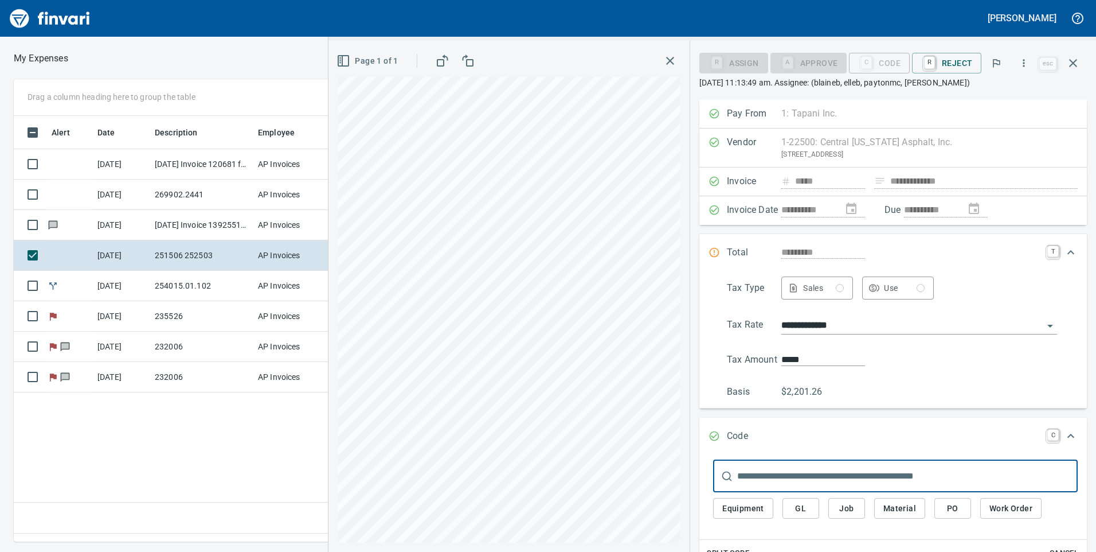
scroll to position [172, 0]
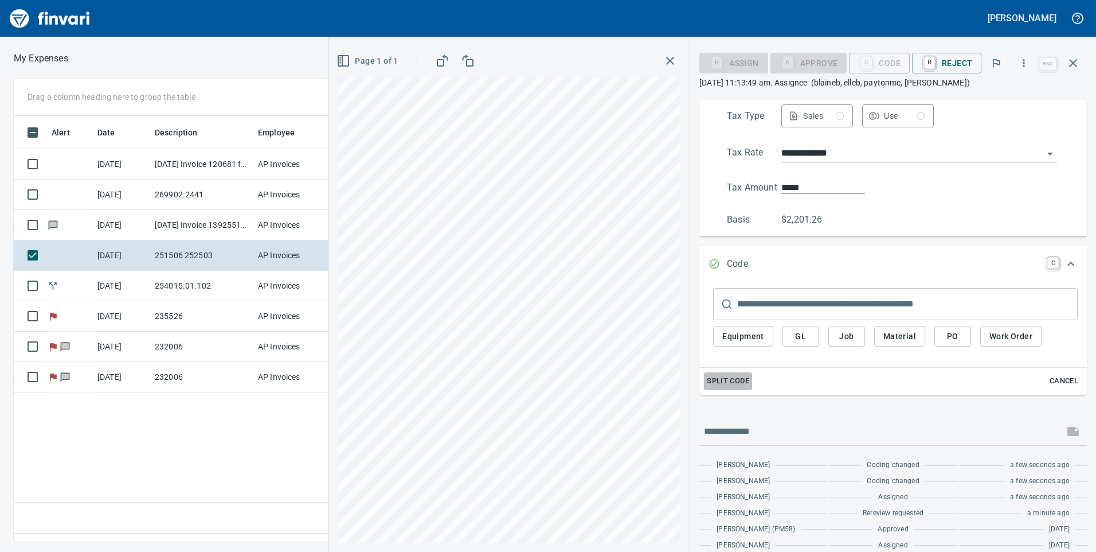
click at [728, 372] on button "Split Code" at bounding box center [728, 381] width 48 height 18
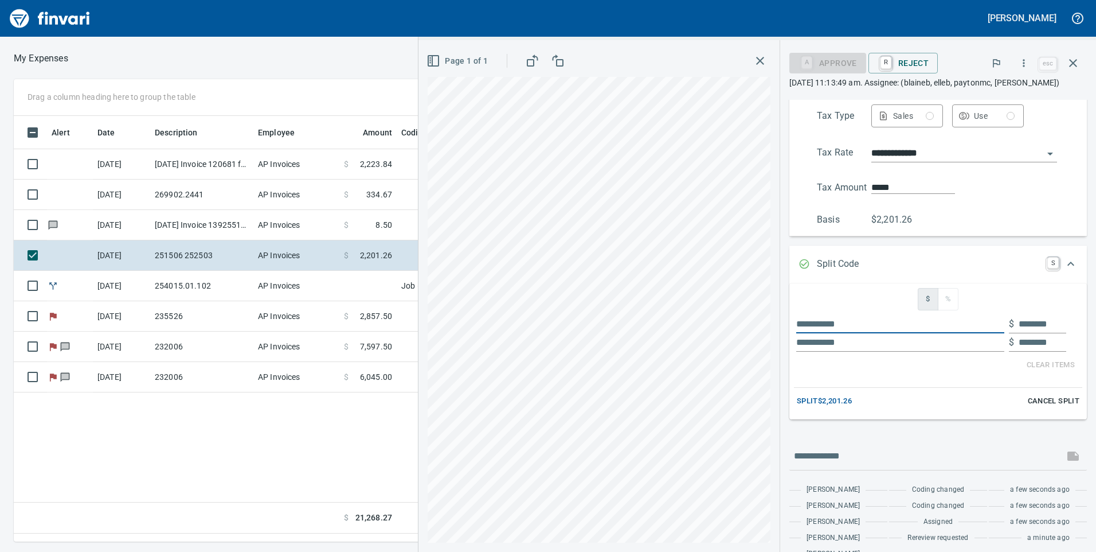
click at [952, 331] on input "text" at bounding box center [900, 324] width 208 height 18
type input "*"
type input "**********"
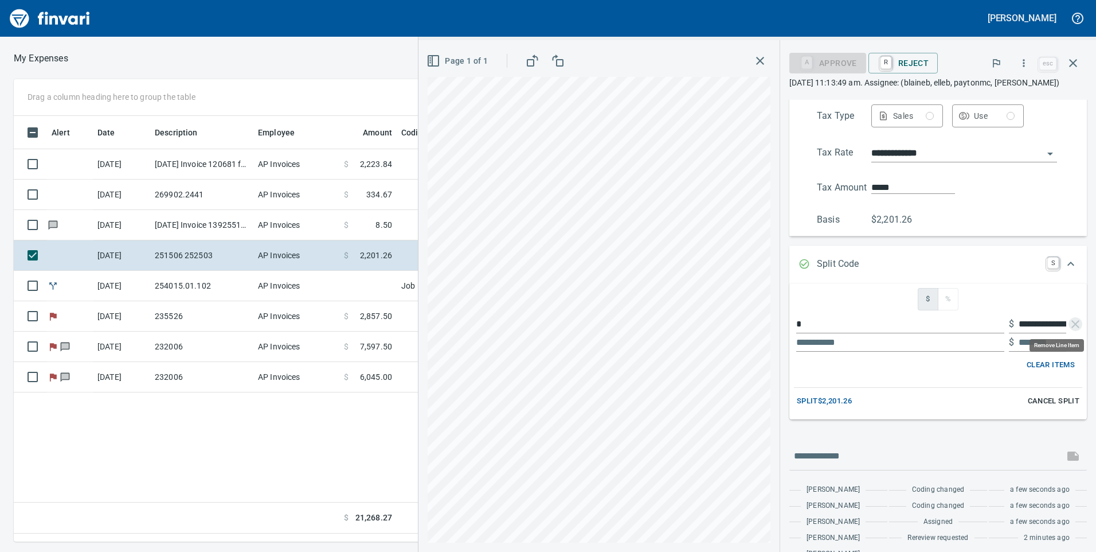
click at [1035, 324] on input "**********" at bounding box center [1043, 324] width 48 height 18
click at [1019, 323] on input "******" at bounding box center [1043, 324] width 48 height 18
type input "******"
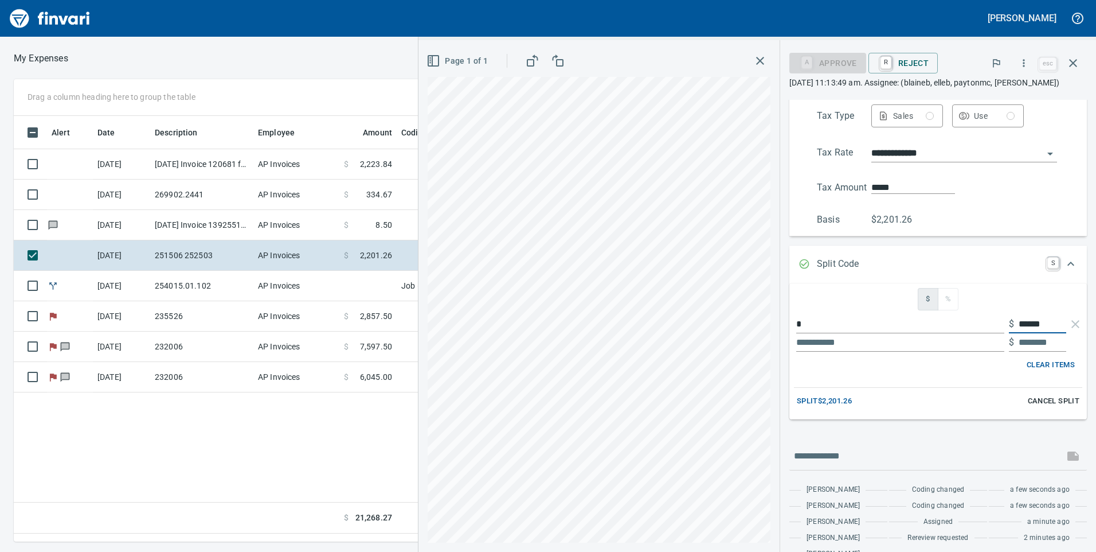
click at [884, 345] on input "text" at bounding box center [900, 342] width 208 height 18
type input "*"
type input "********"
click at [808, 398] on span "Split $2,201.26" at bounding box center [824, 400] width 55 height 13
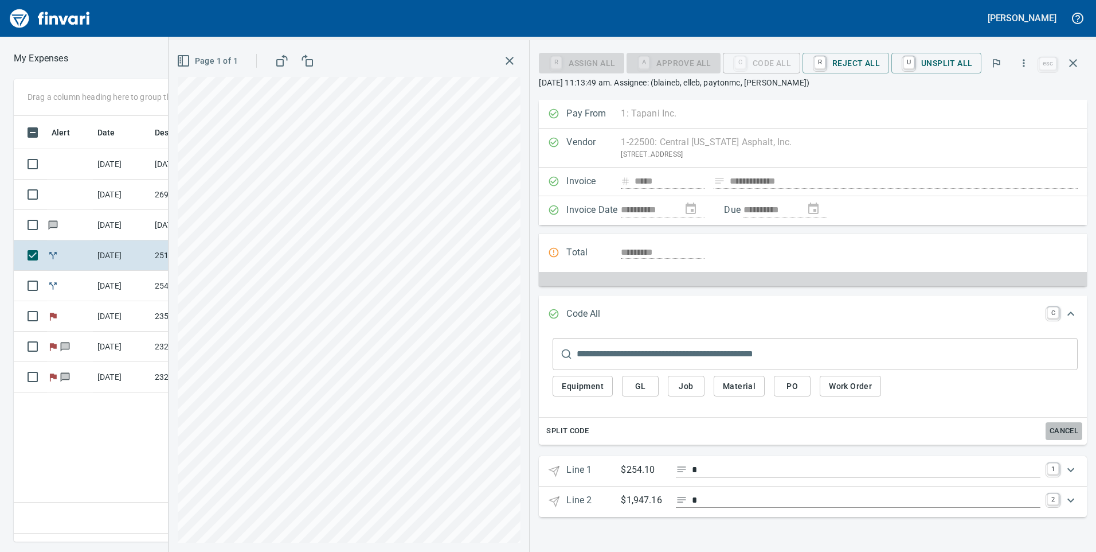
click at [1067, 435] on span "Cancel" at bounding box center [1064, 430] width 31 height 13
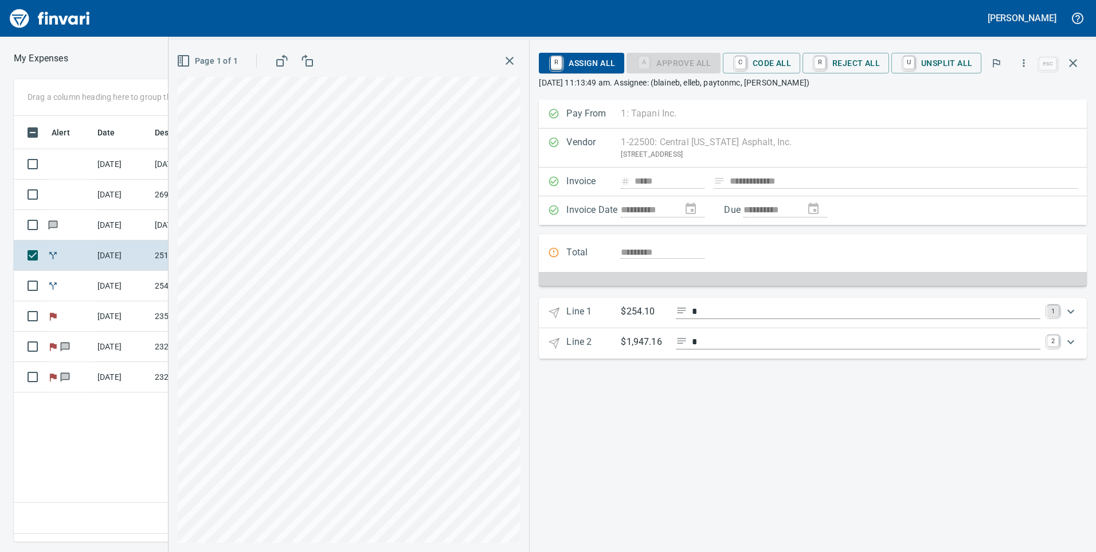
click at [1057, 311] on link "1" at bounding box center [1052, 310] width 11 height 11
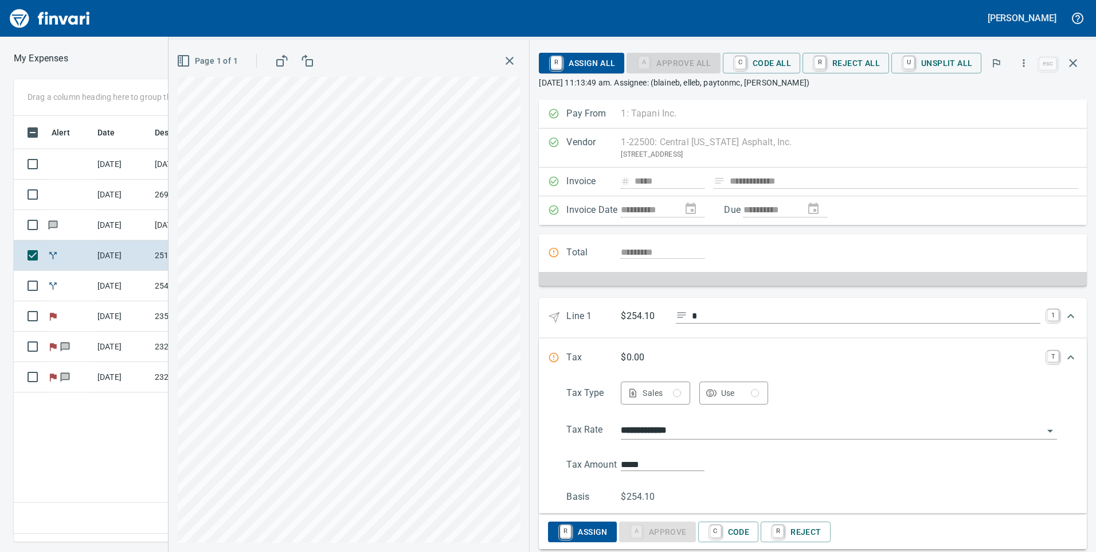
scroll to position [57, 0]
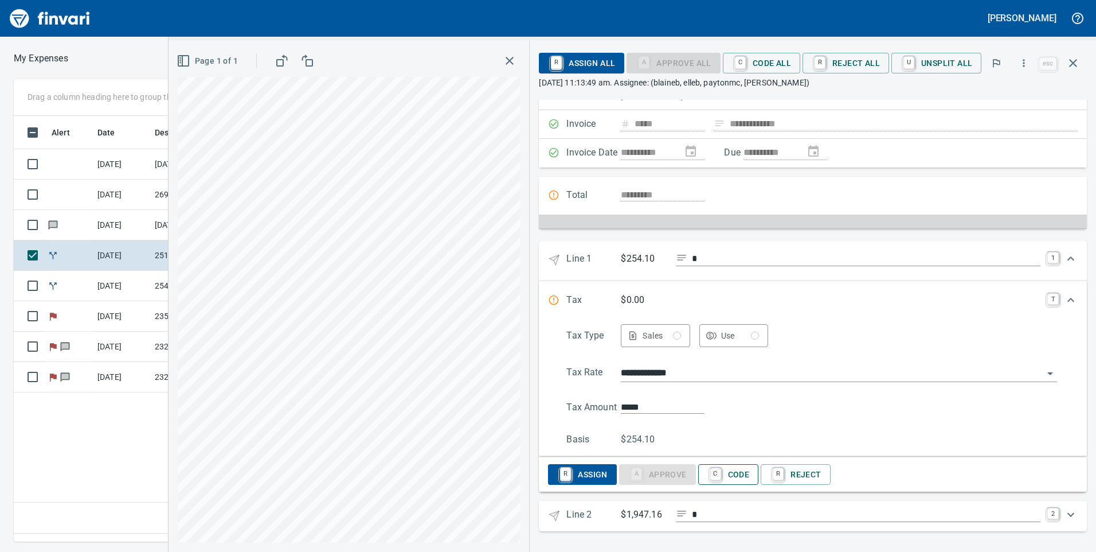
click at [732, 474] on span "C Code" at bounding box center [729, 473] width 42 height 19
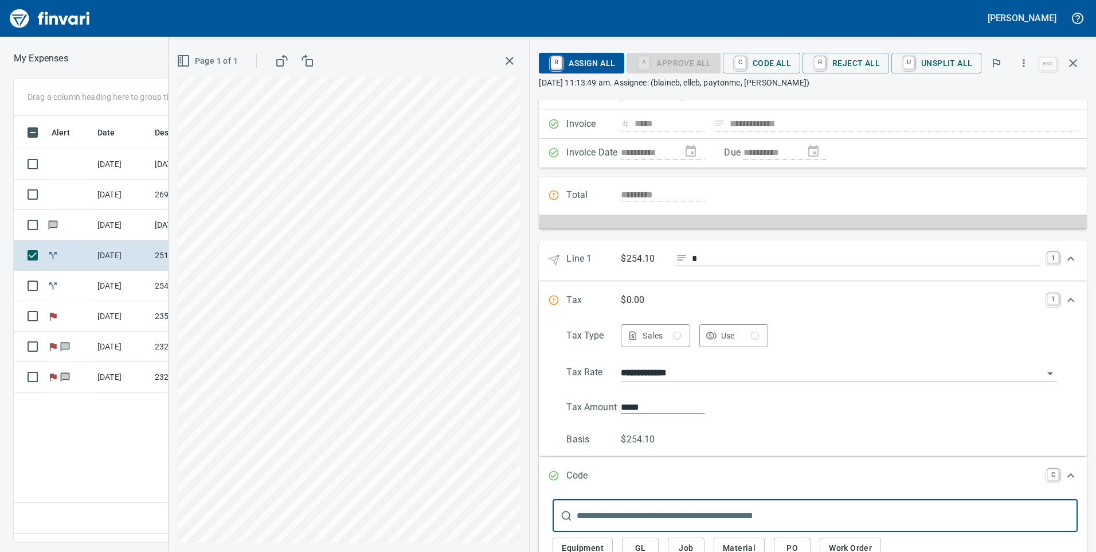
scroll to position [208, 0]
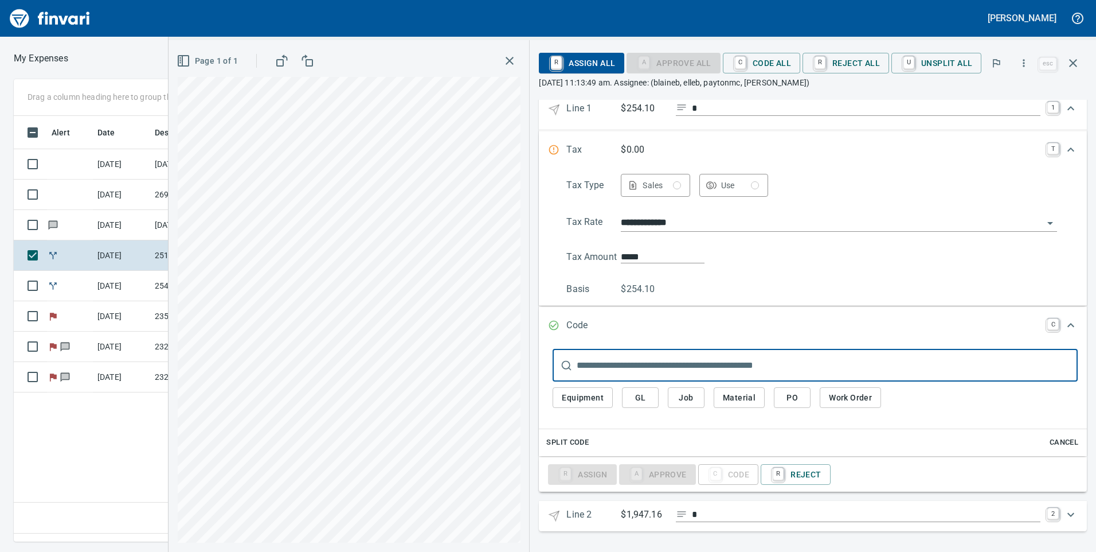
click at [685, 400] on span "Job" at bounding box center [686, 397] width 18 height 14
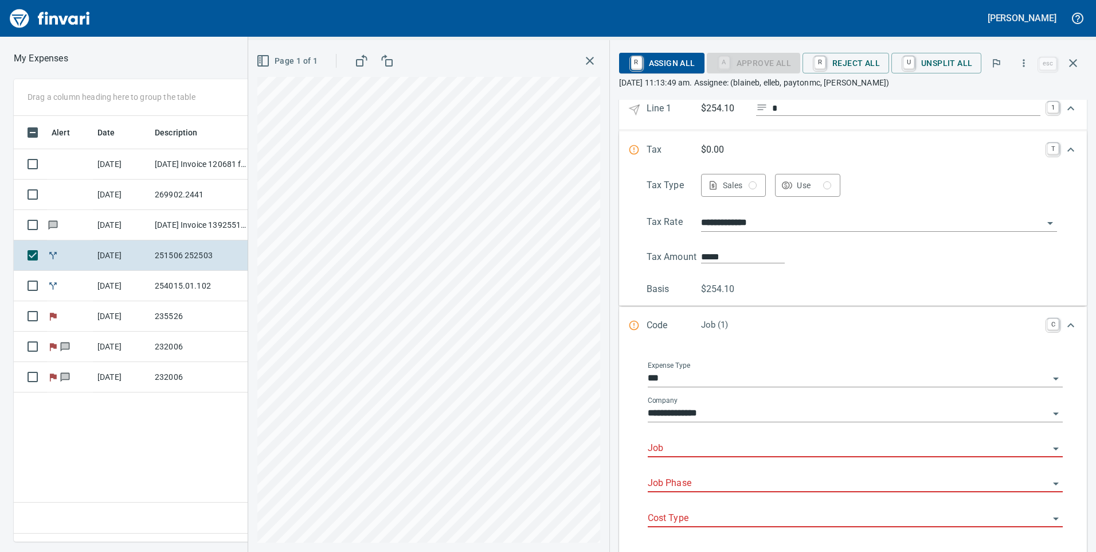
click at [699, 436] on div "Job" at bounding box center [855, 444] width 415 height 26
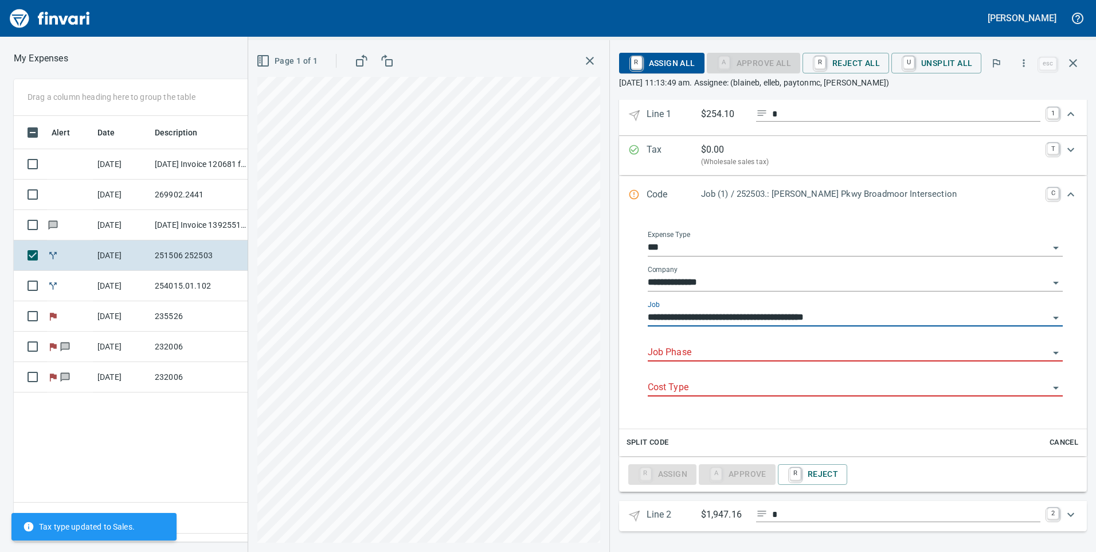
scroll to position [202, 0]
type input "**********"
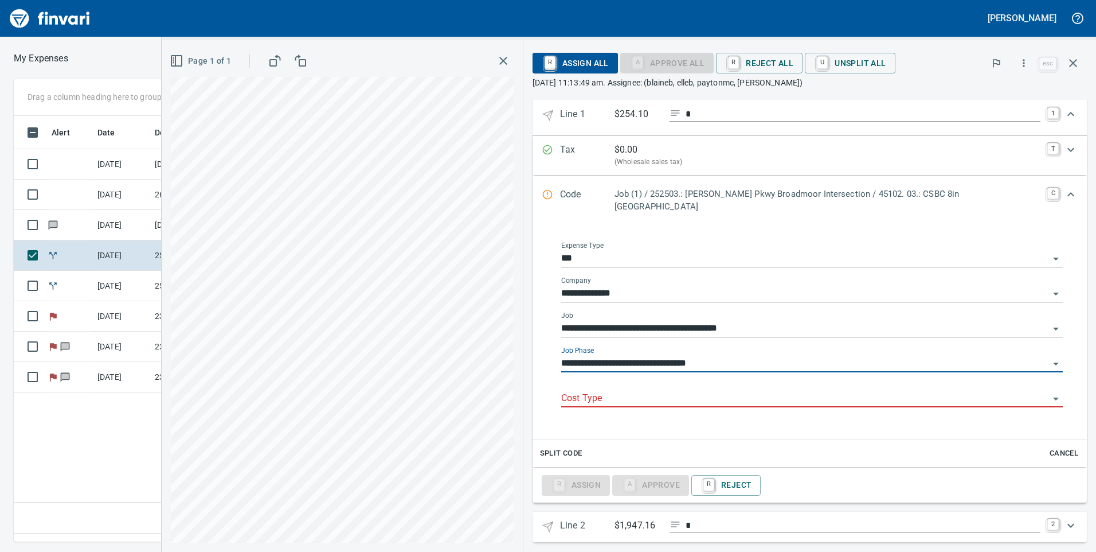
type input "**********"
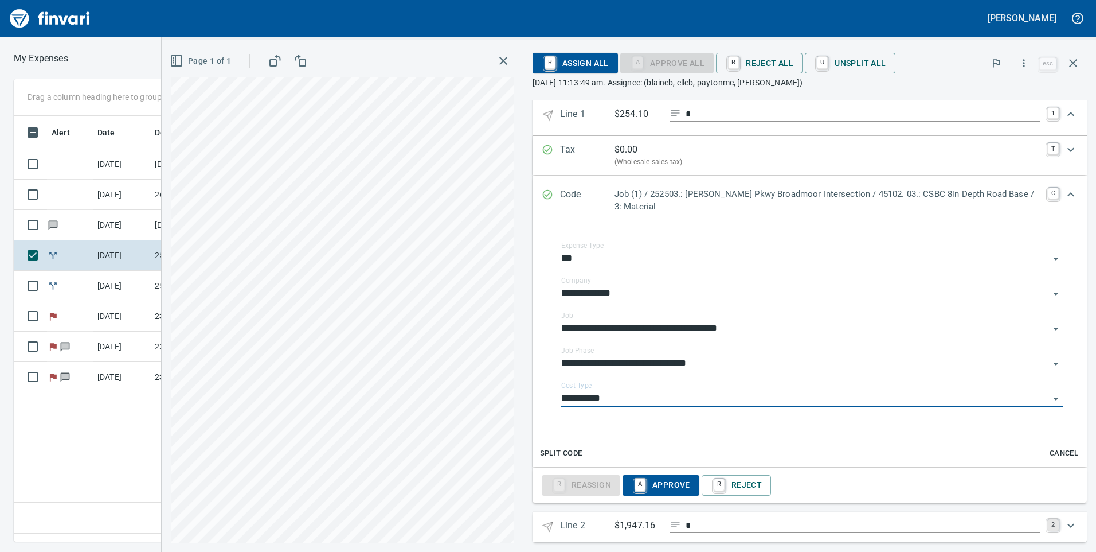
type input "**********"
click at [1047, 527] on link "2" at bounding box center [1052, 524] width 11 height 11
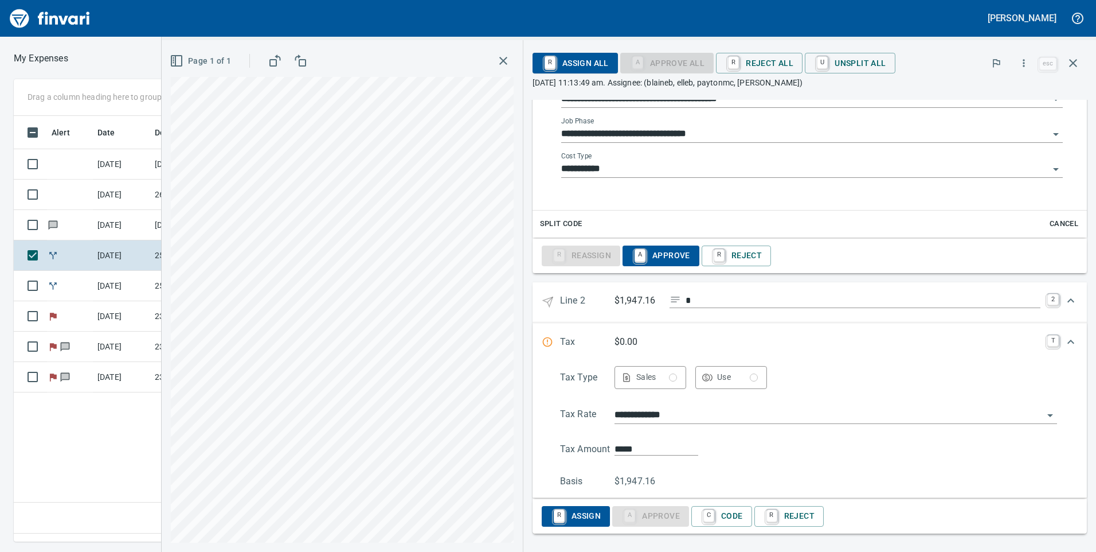
scroll to position [433, 0]
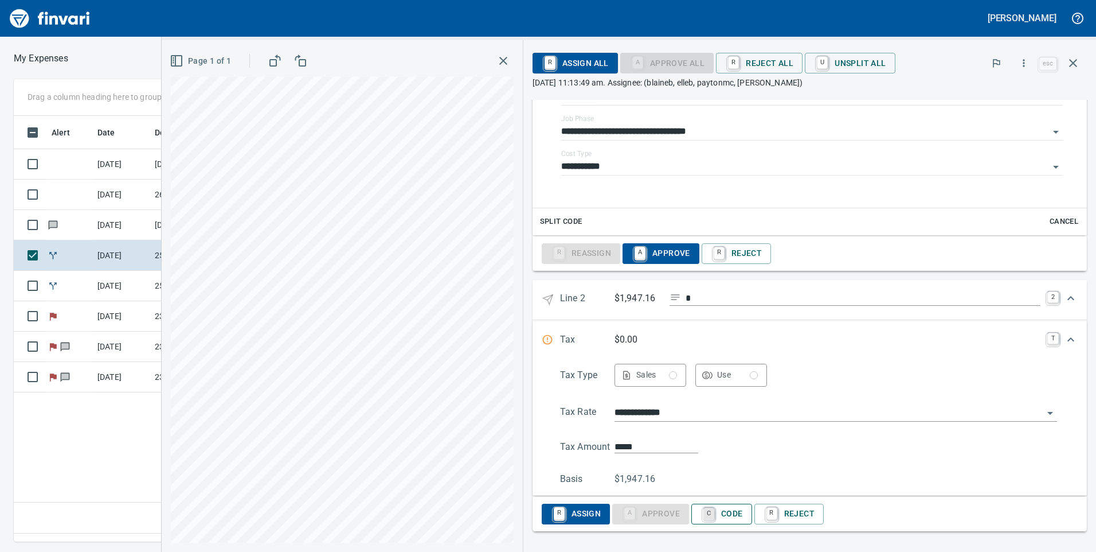
click at [710, 516] on link "C" at bounding box center [708, 513] width 11 height 13
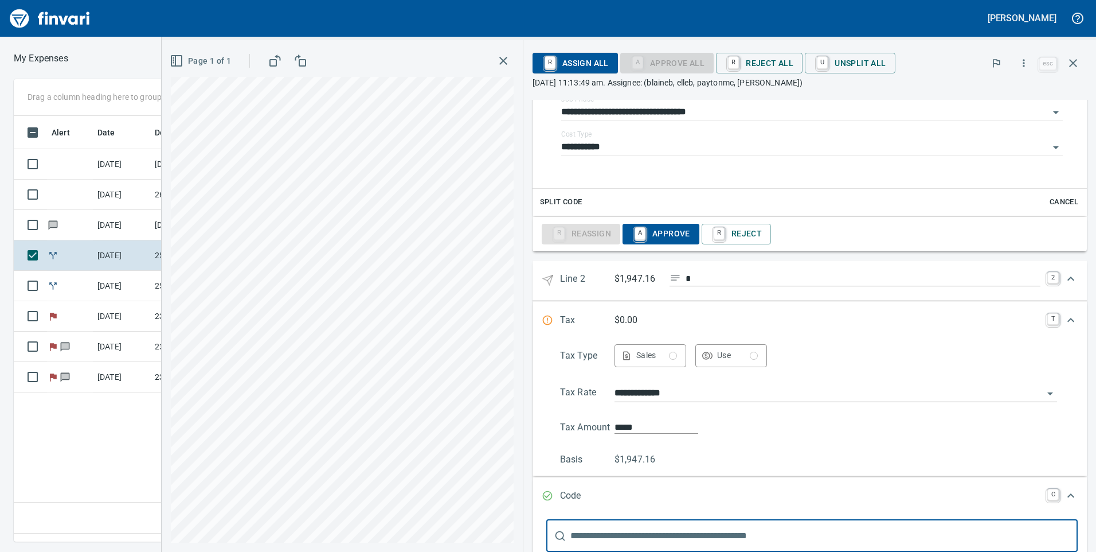
scroll to position [584, 0]
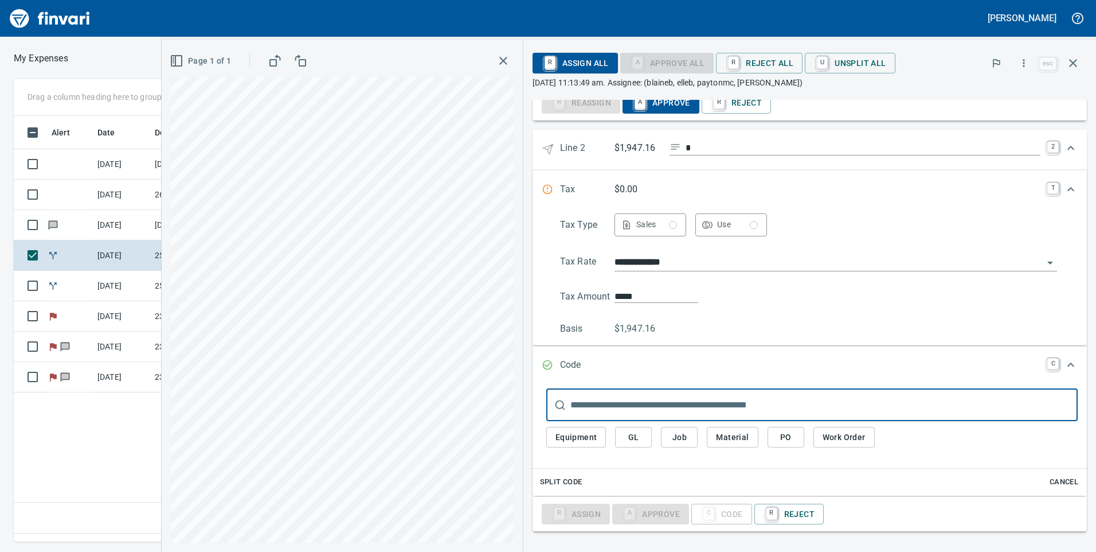
click at [679, 435] on span "Job" at bounding box center [679, 437] width 18 height 14
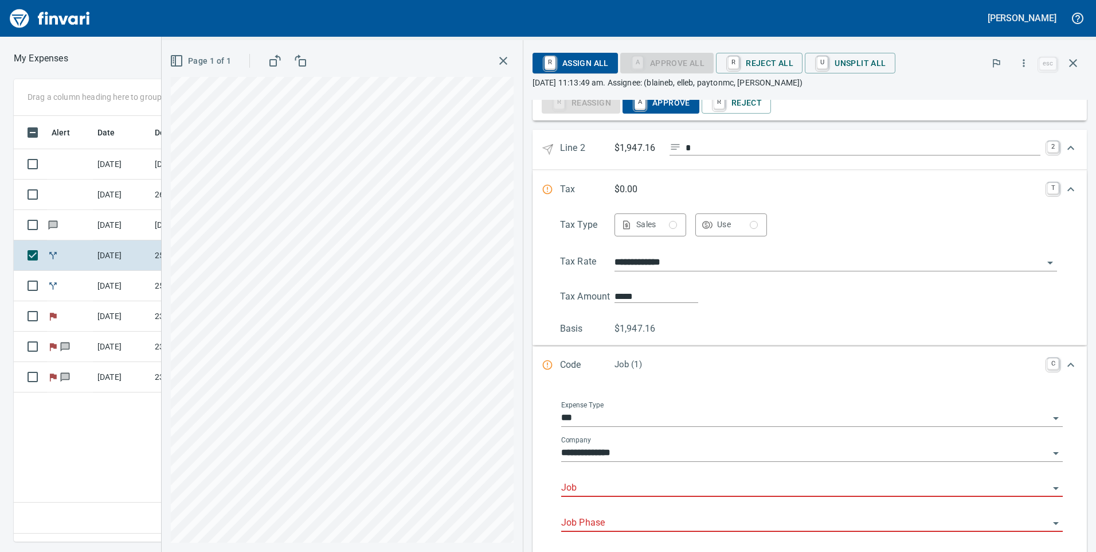
click at [669, 485] on input "Job" at bounding box center [805, 488] width 488 height 16
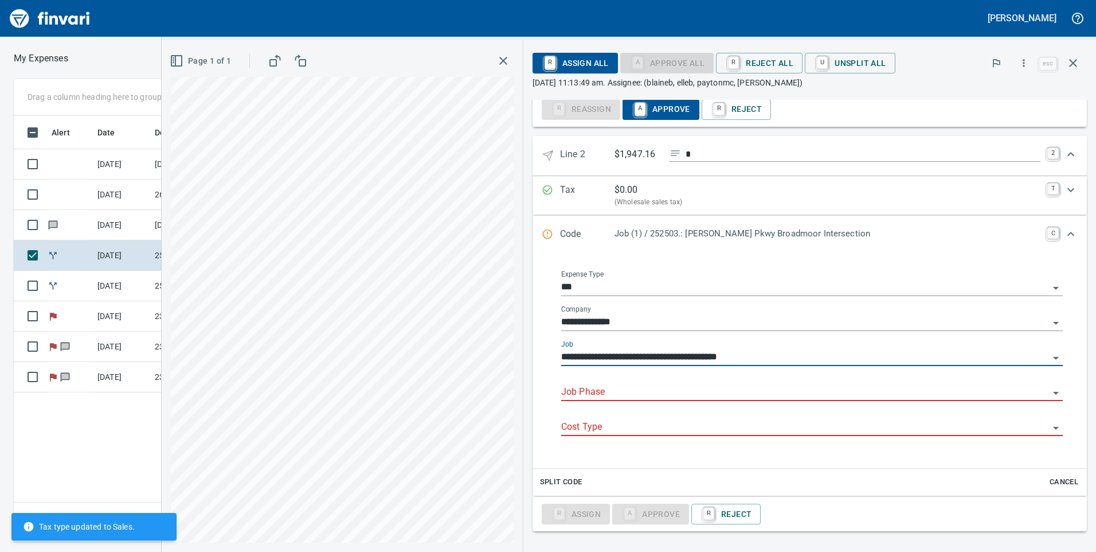
type input "**********"
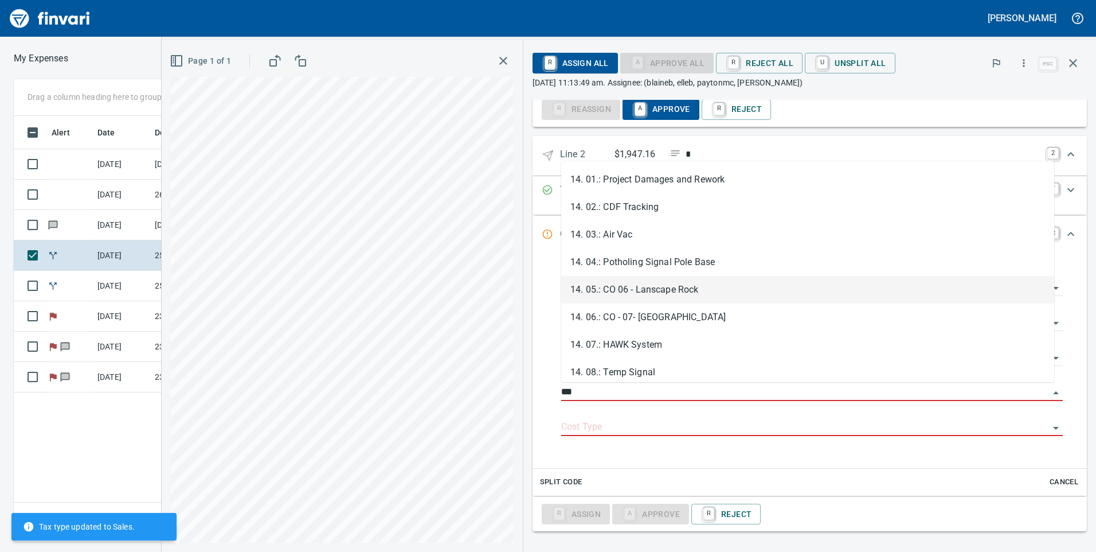
click at [662, 291] on li "14. 05.: CO 06 - Lanscape Rock" at bounding box center [807, 290] width 493 height 28
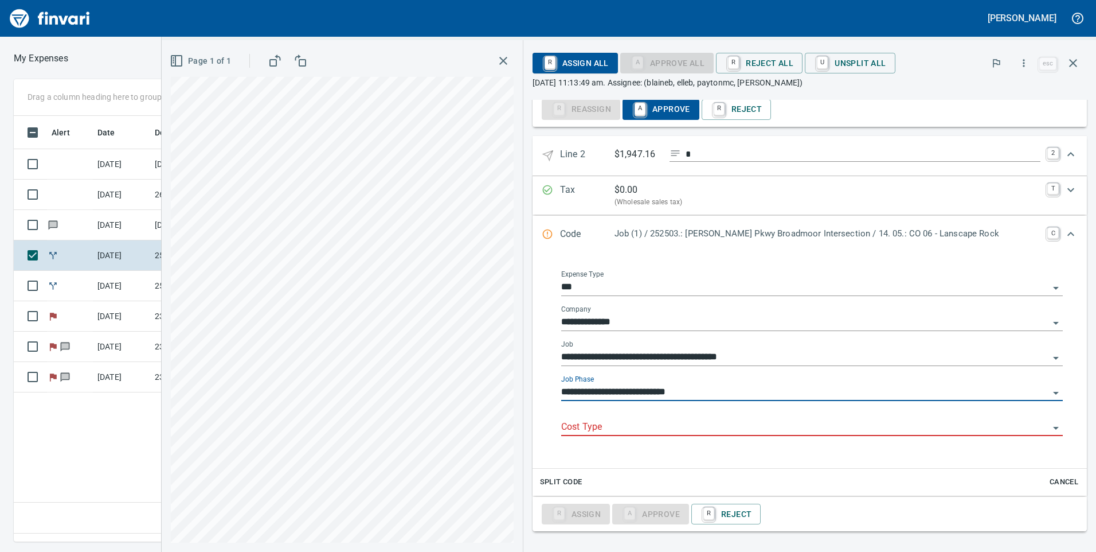
type input "**********"
click at [652, 427] on input "Cost Type" at bounding box center [805, 427] width 488 height 16
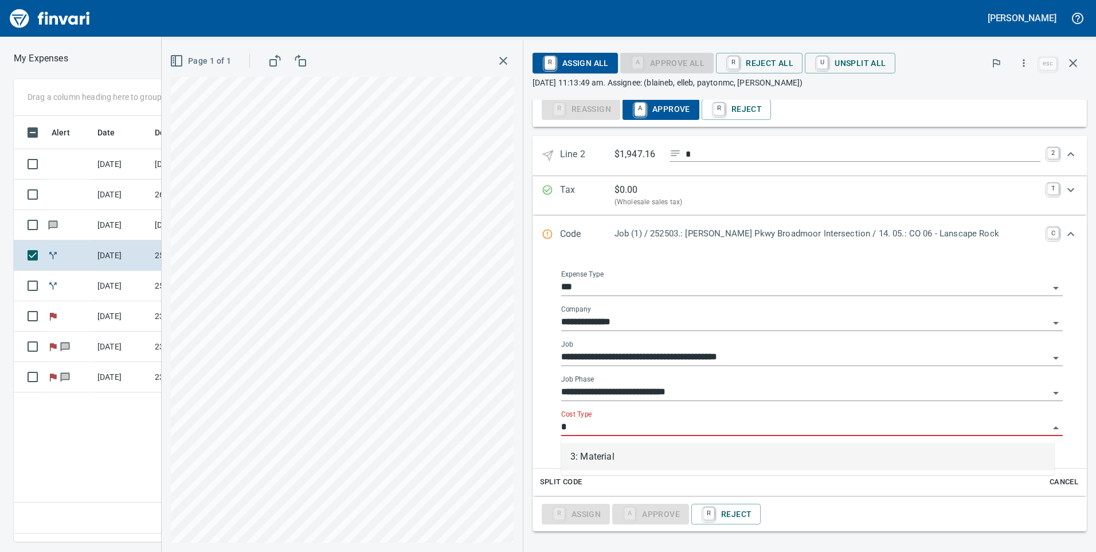
click at [615, 460] on li "3: Material" at bounding box center [807, 457] width 493 height 28
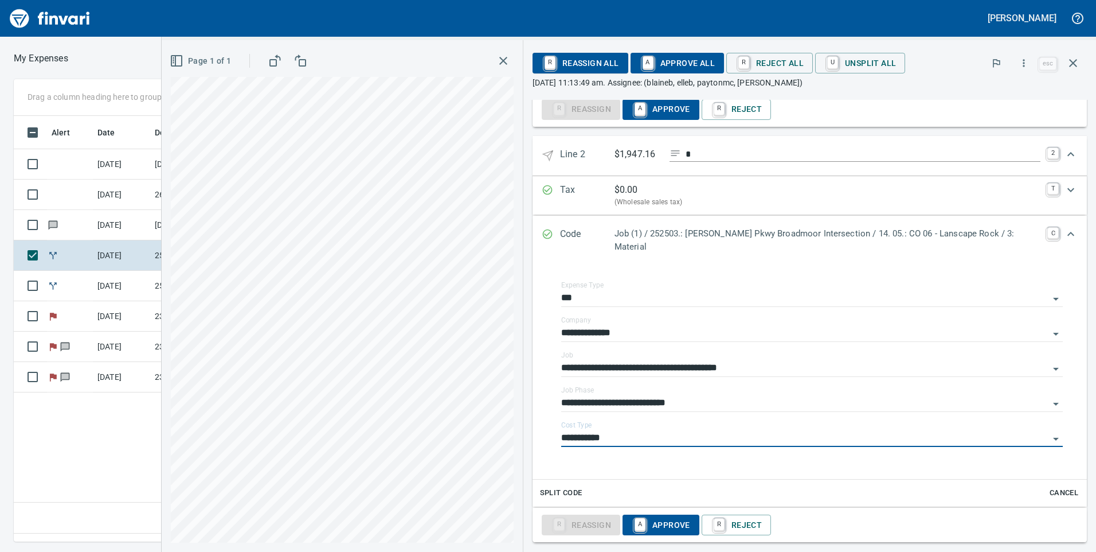
type input "**********"
click at [681, 66] on span "A Approve All" at bounding box center [677, 62] width 75 height 19
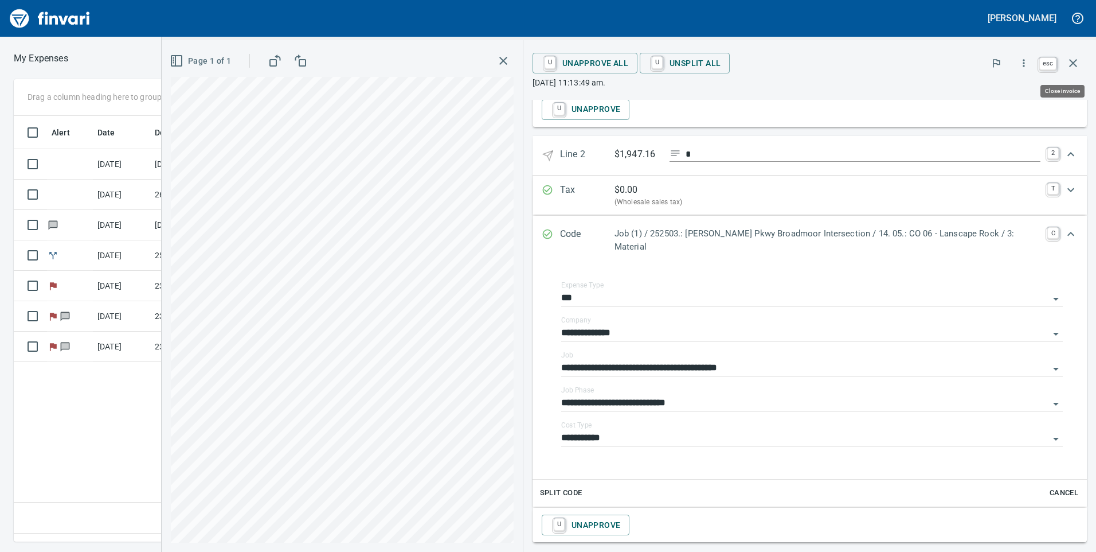
click at [1069, 62] on icon "button" at bounding box center [1073, 63] width 14 height 14
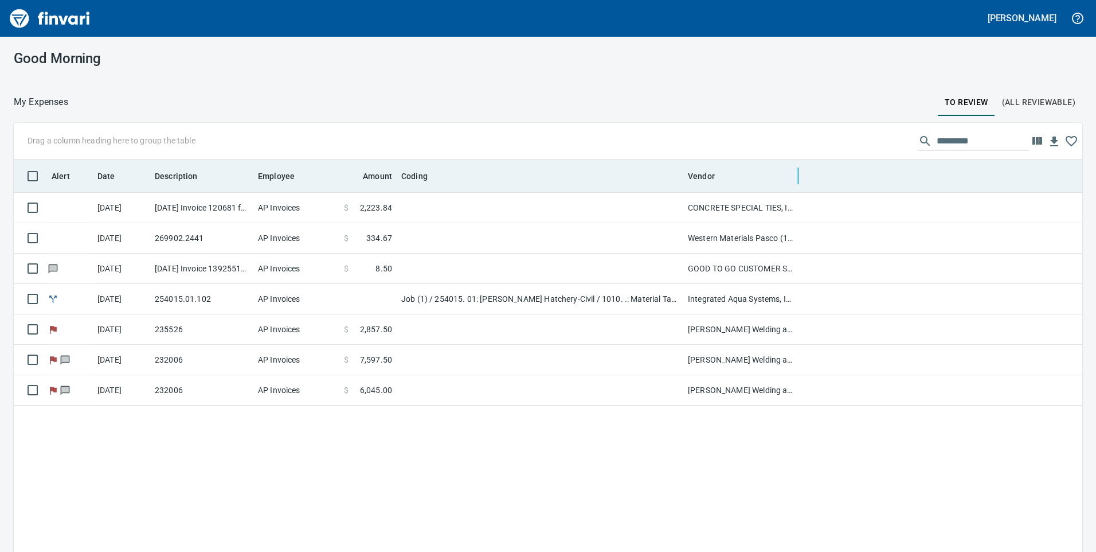
scroll to position [417, 1051]
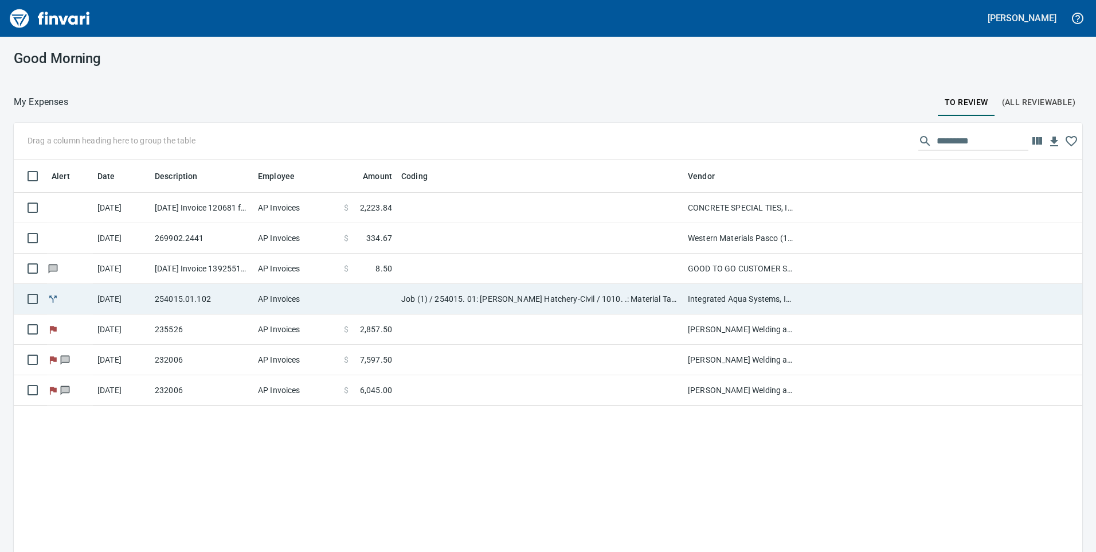
click at [672, 305] on td "Job (1) / 254015. 01: Prosser Hatchery-Civil / 1010. .: Material Tax / 5: Other" at bounding box center [540, 299] width 287 height 30
